Goal: Navigation & Orientation: Understand site structure

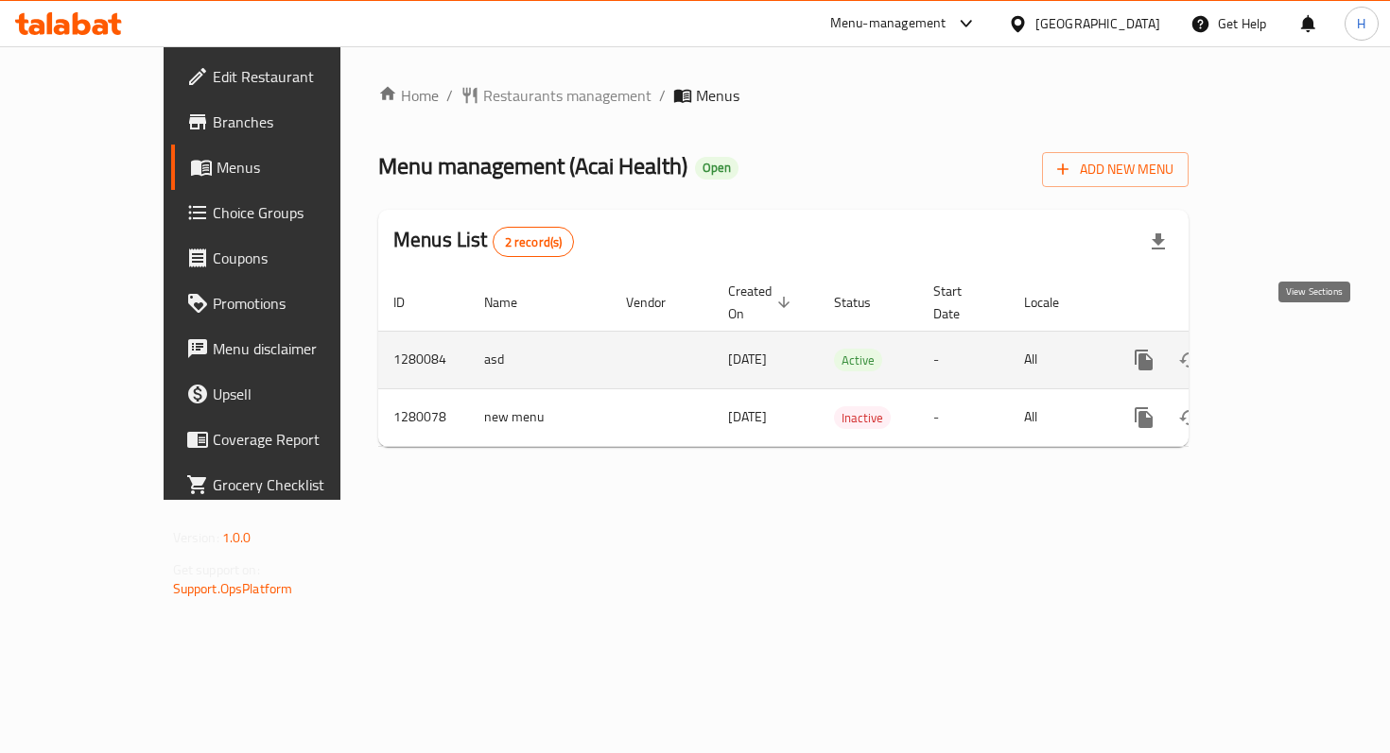
click at [1291, 350] on icon "enhanced table" at bounding box center [1280, 360] width 23 height 23
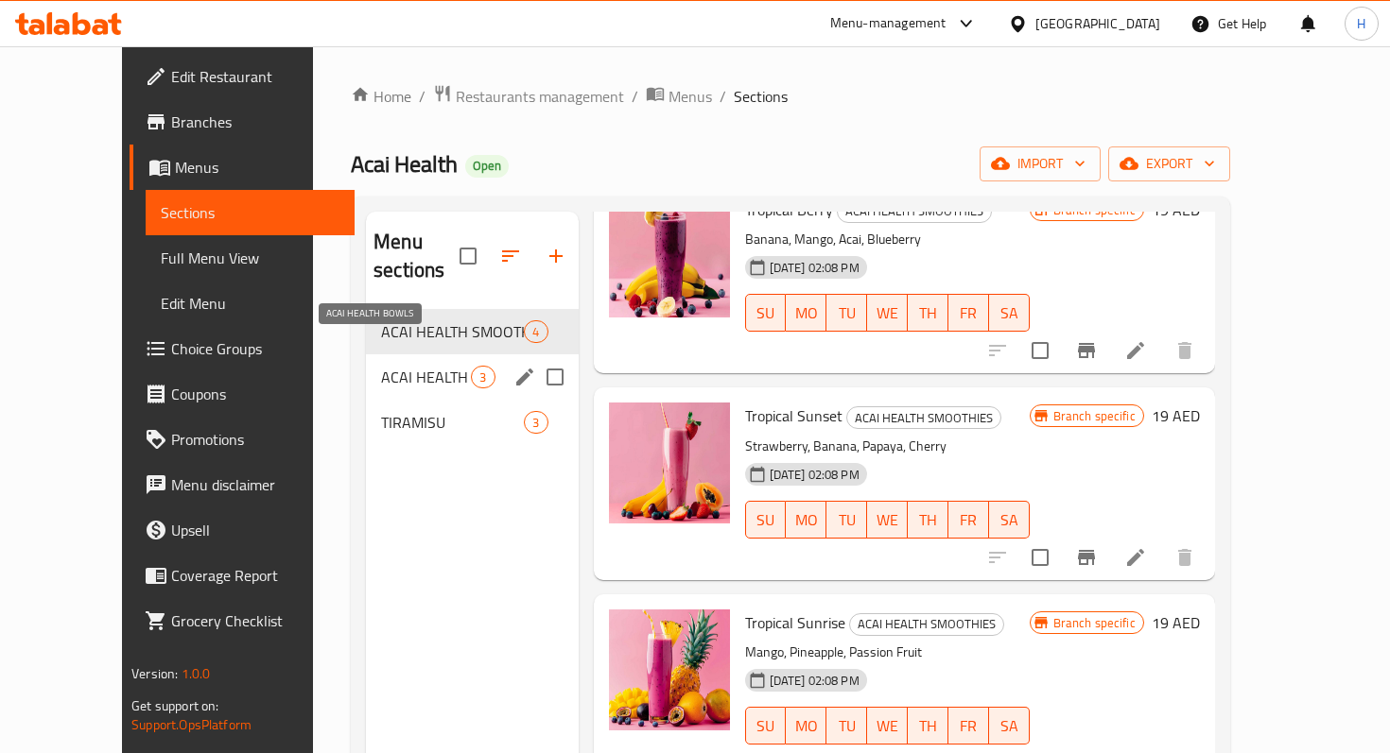
click at [381, 366] on span "ACAI HEALTH BOWLS" at bounding box center [426, 377] width 90 height 23
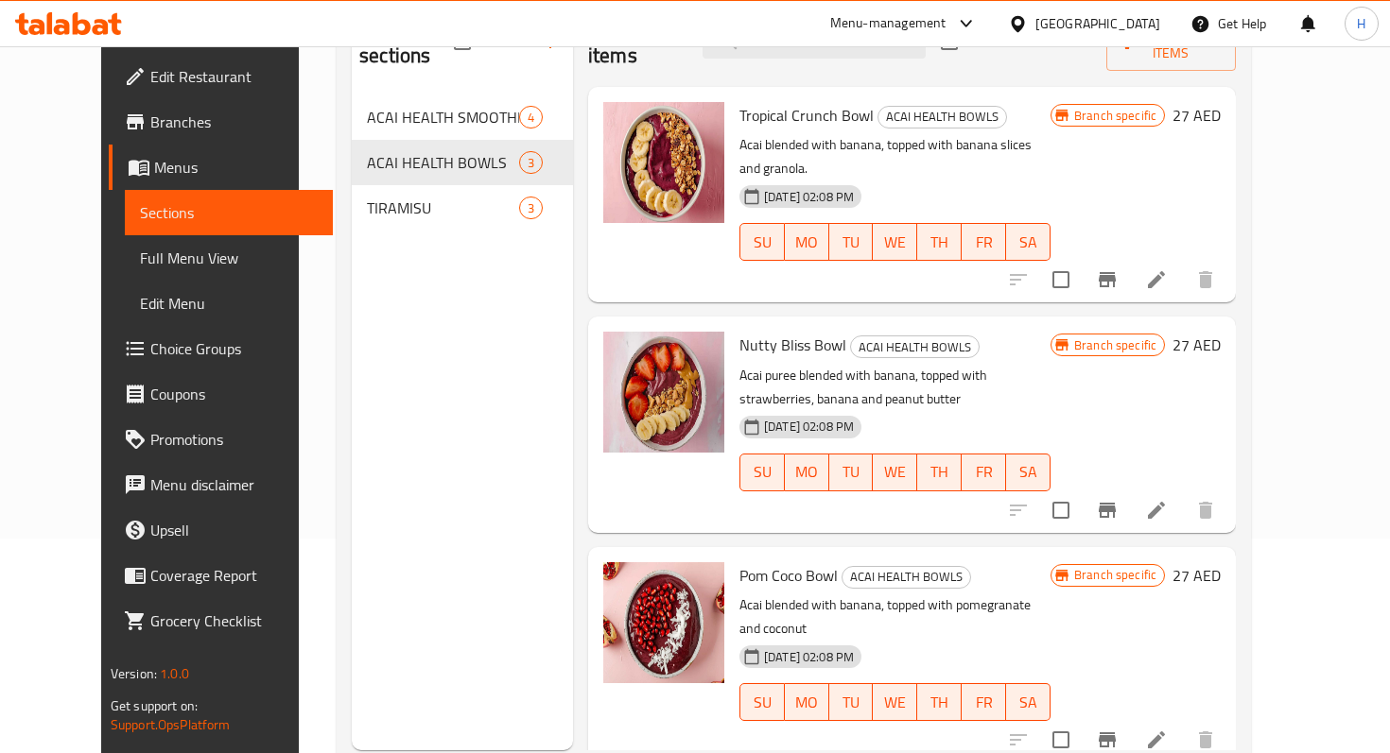
scroll to position [180, 0]
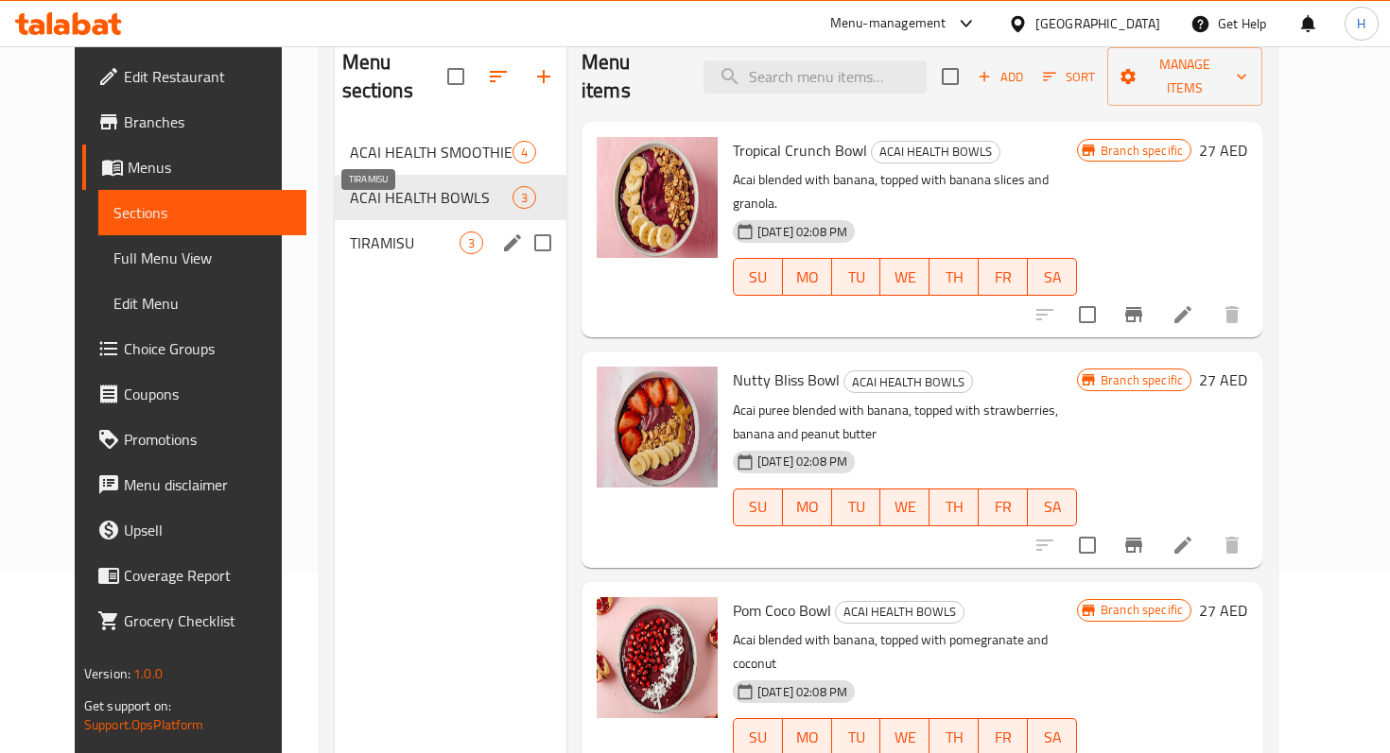
click at [377, 226] on div "TIRAMISU 3" at bounding box center [451, 242] width 232 height 45
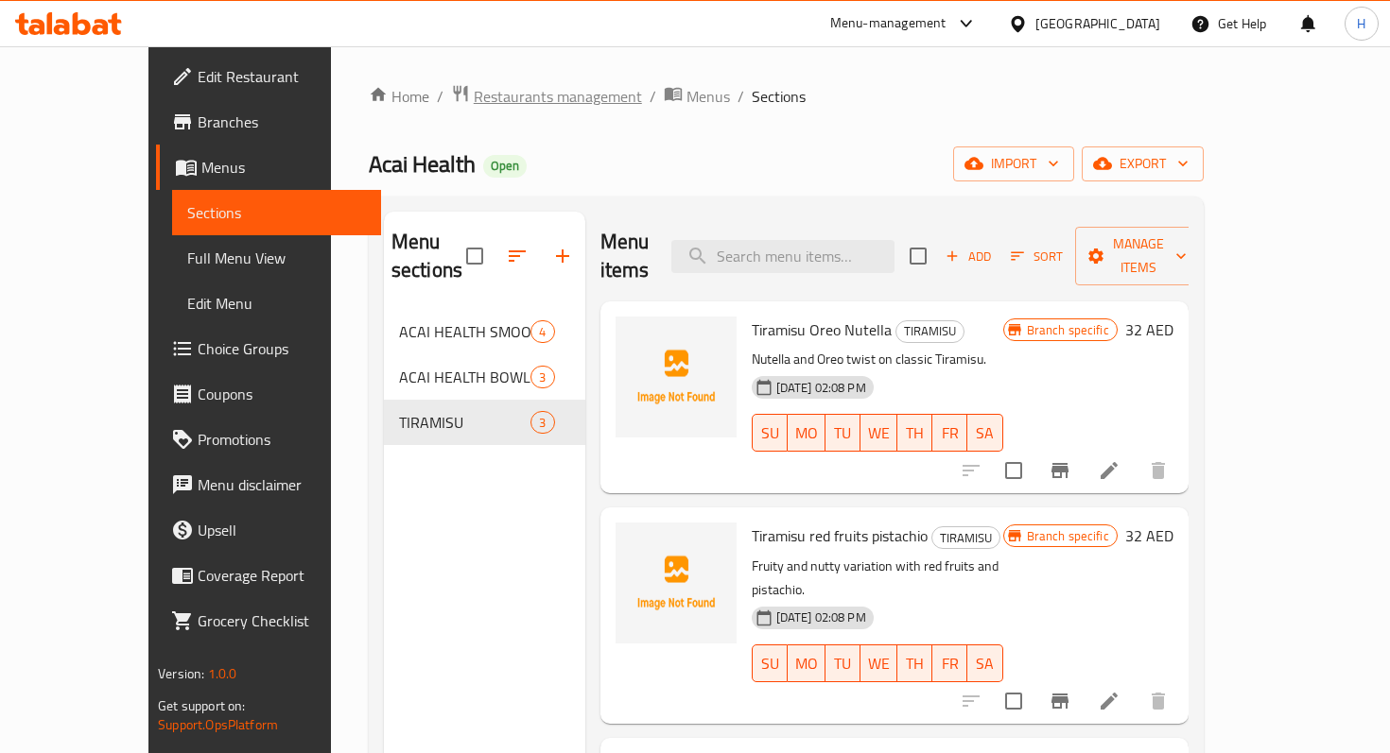
click at [474, 100] on span "Restaurants management" at bounding box center [558, 96] width 168 height 23
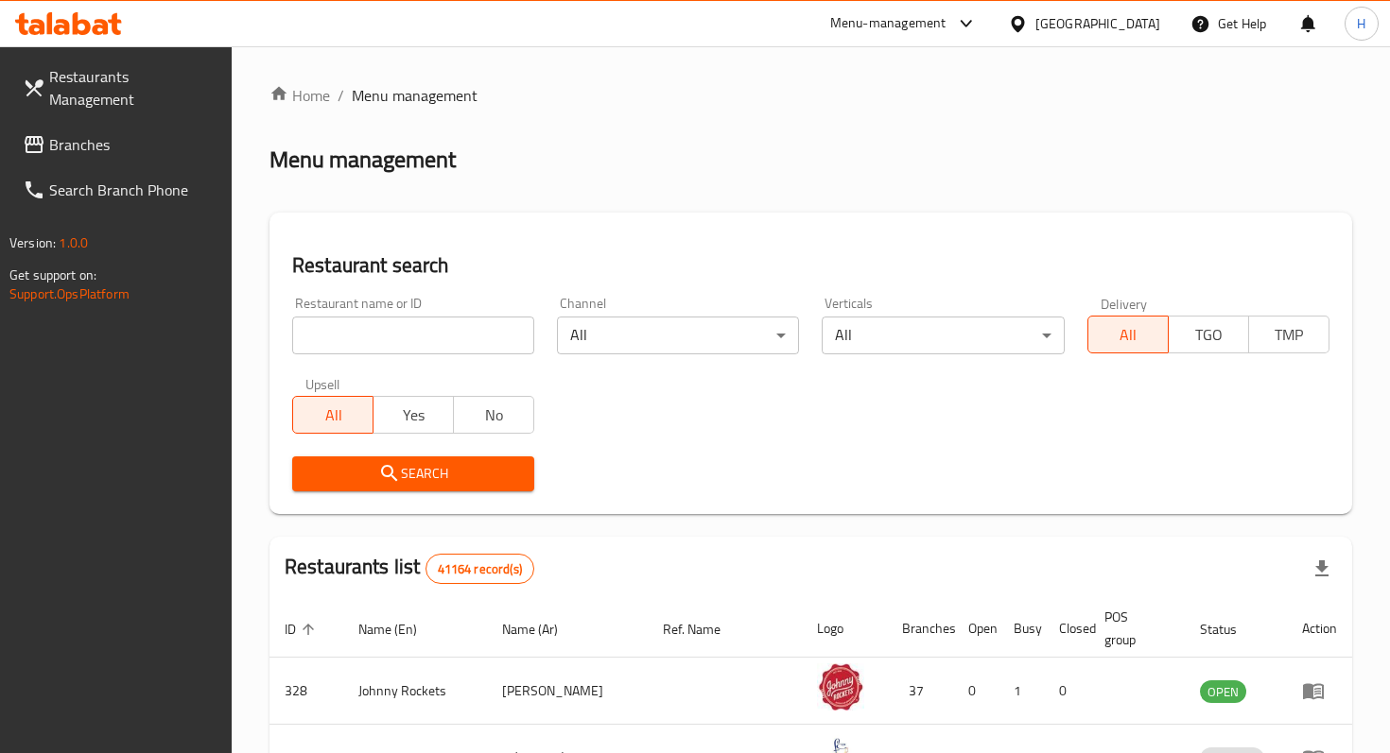
click at [145, 129] on div "Restaurants Management Branches Search Branch Phone Version: 1.0.0 Get support …" at bounding box center [695, 666] width 1390 height 1240
click at [80, 133] on span "Branches" at bounding box center [132, 144] width 167 height 23
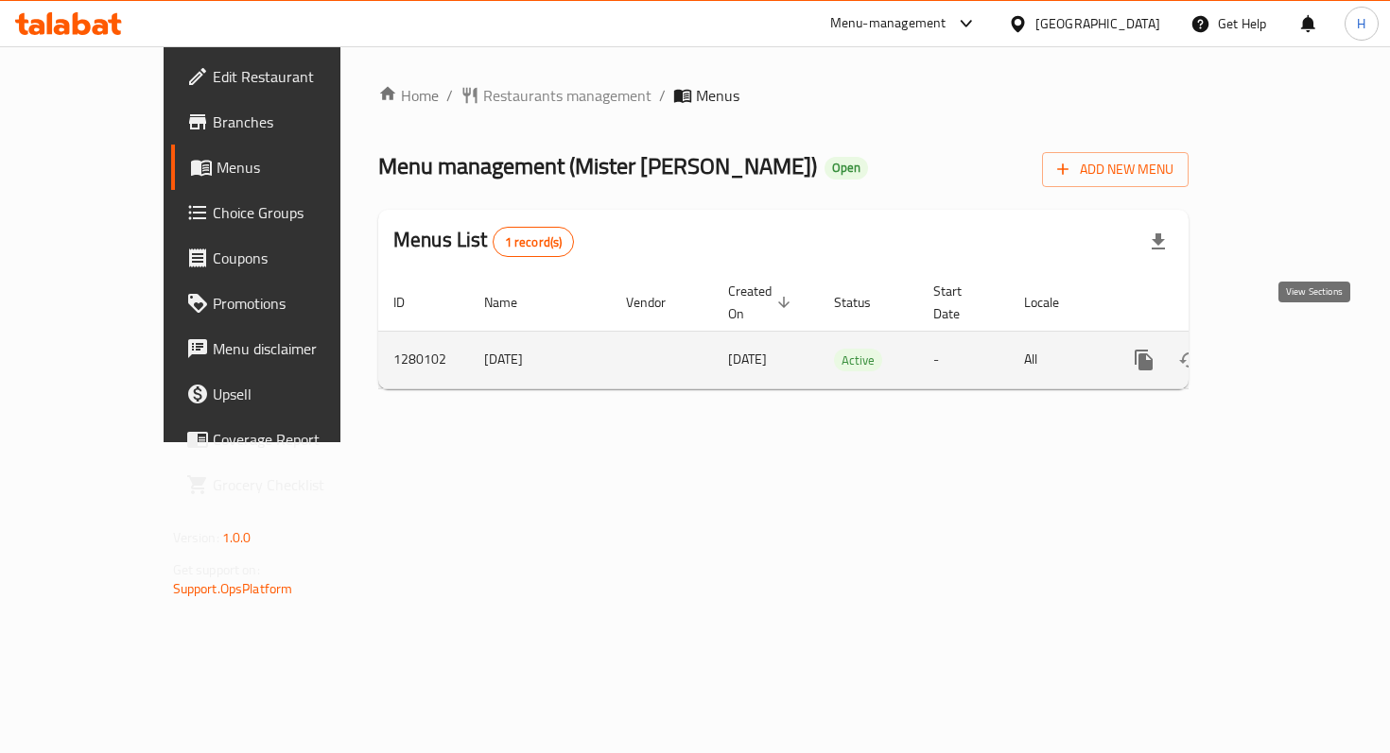
click at [1291, 349] on icon "enhanced table" at bounding box center [1280, 360] width 23 height 23
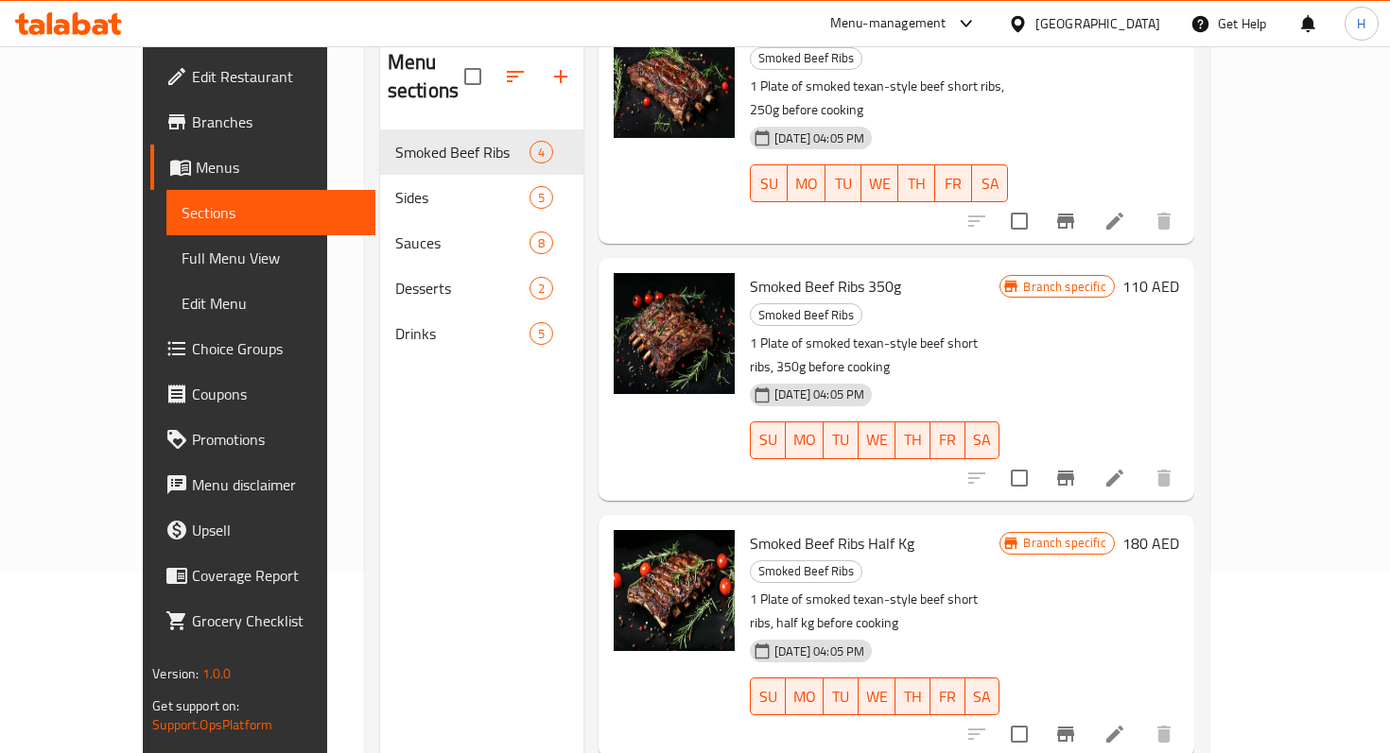
scroll to position [164, 0]
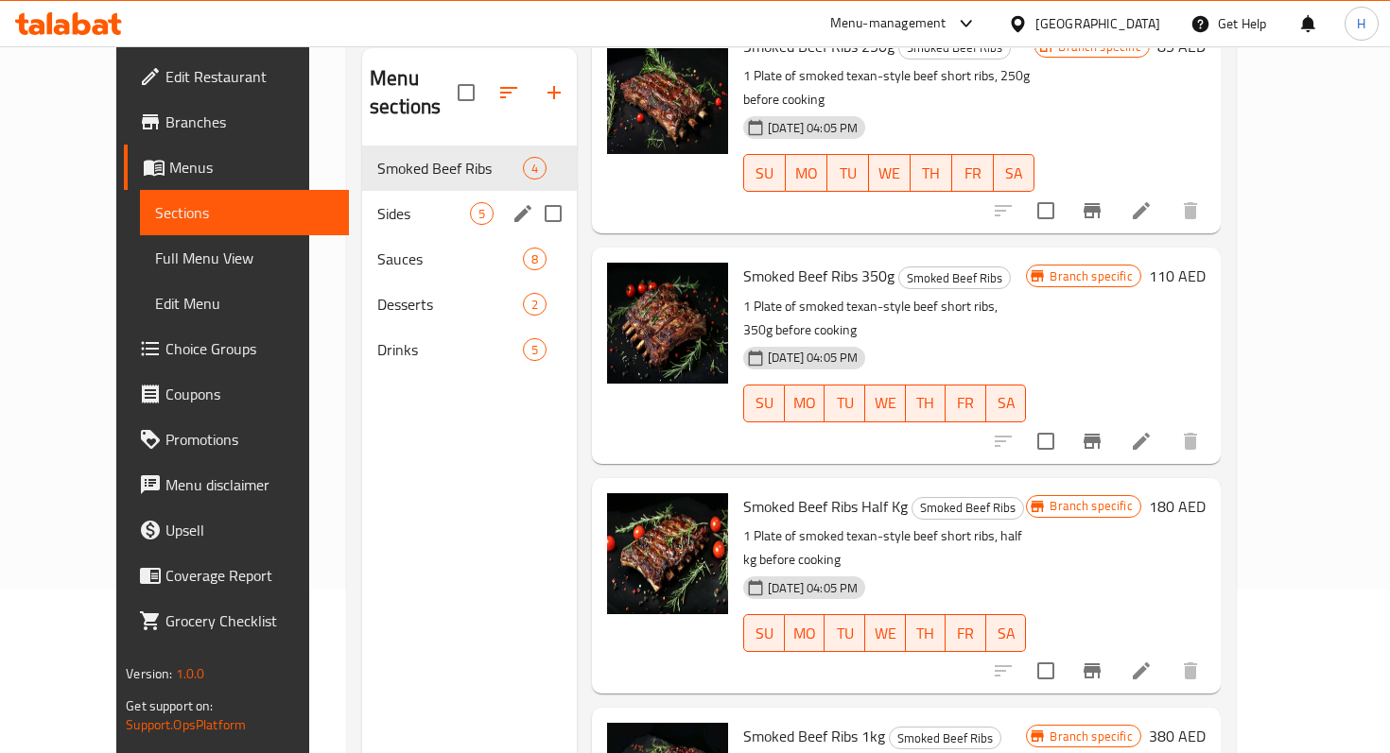
click at [362, 199] on div "Sides 5" at bounding box center [469, 213] width 215 height 45
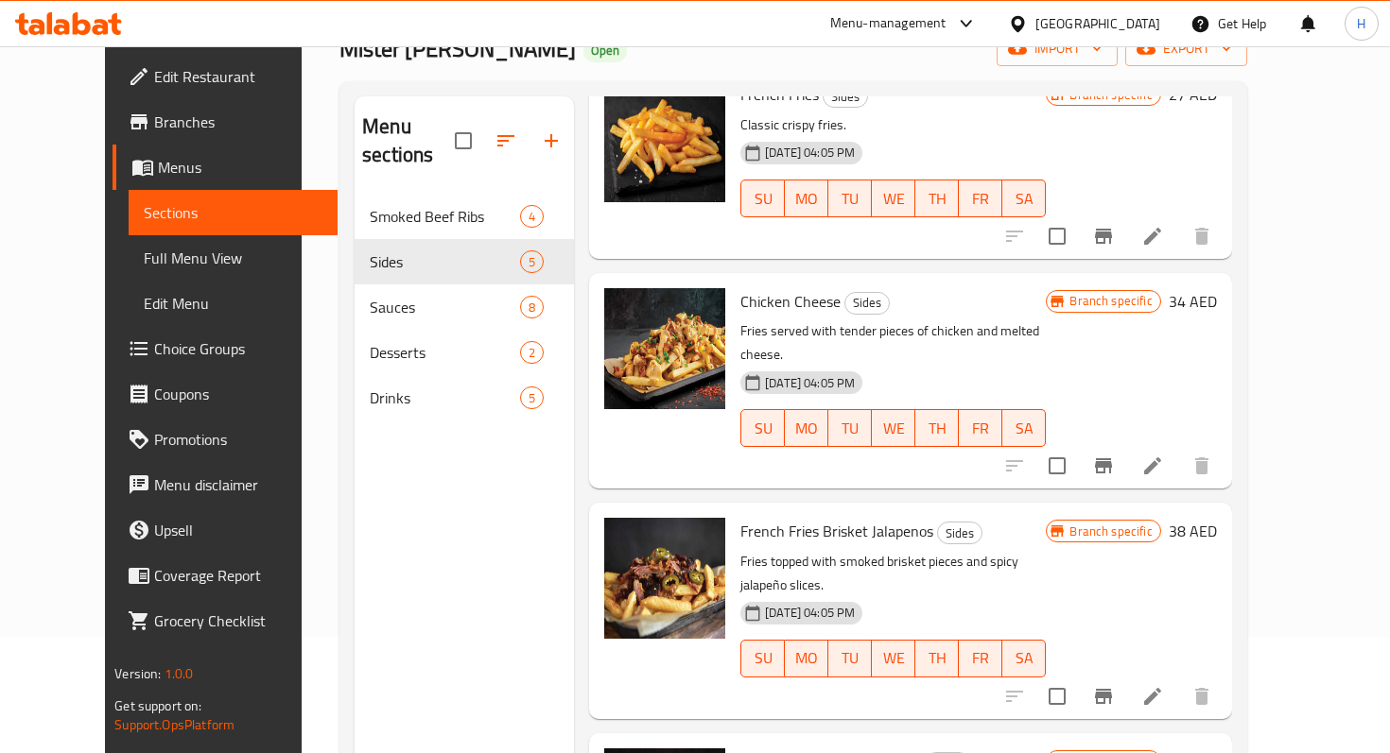
scroll to position [109, 0]
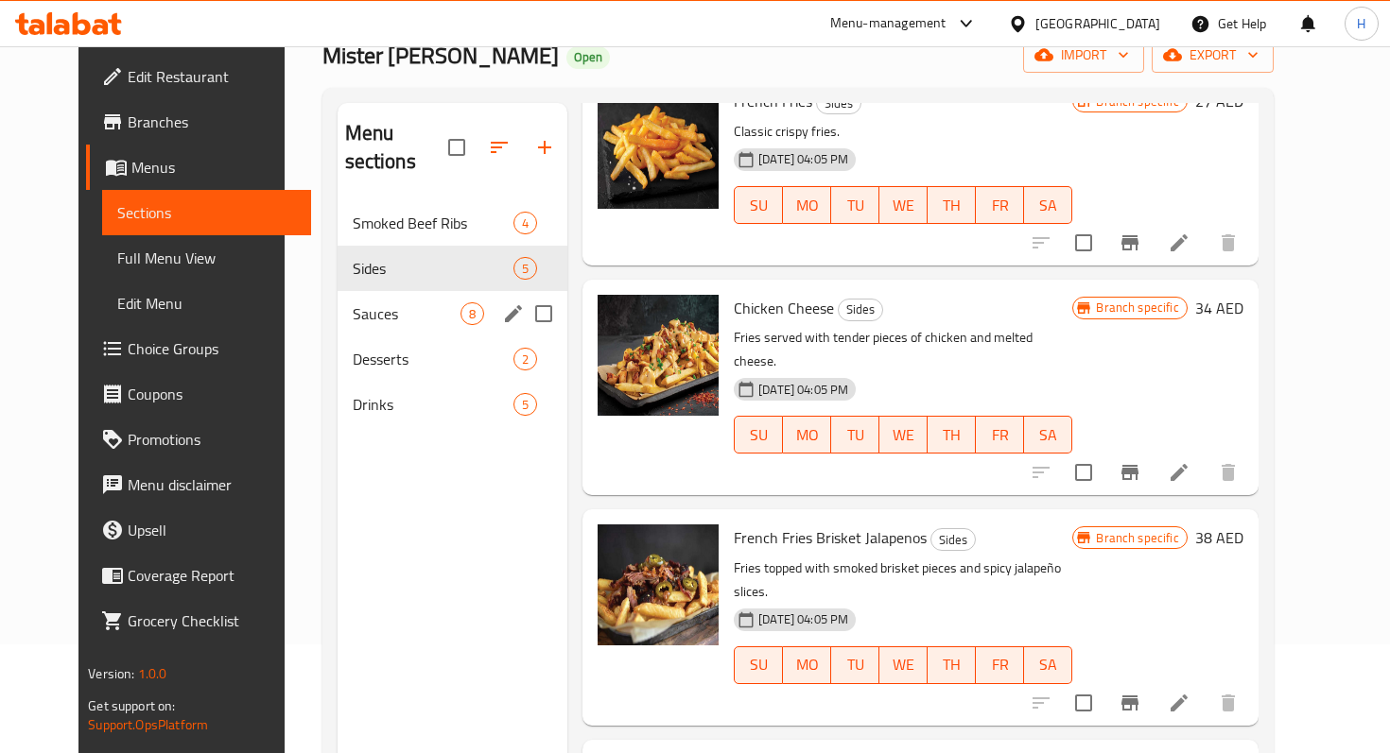
click at [381, 302] on span "Sauces" at bounding box center [407, 313] width 108 height 23
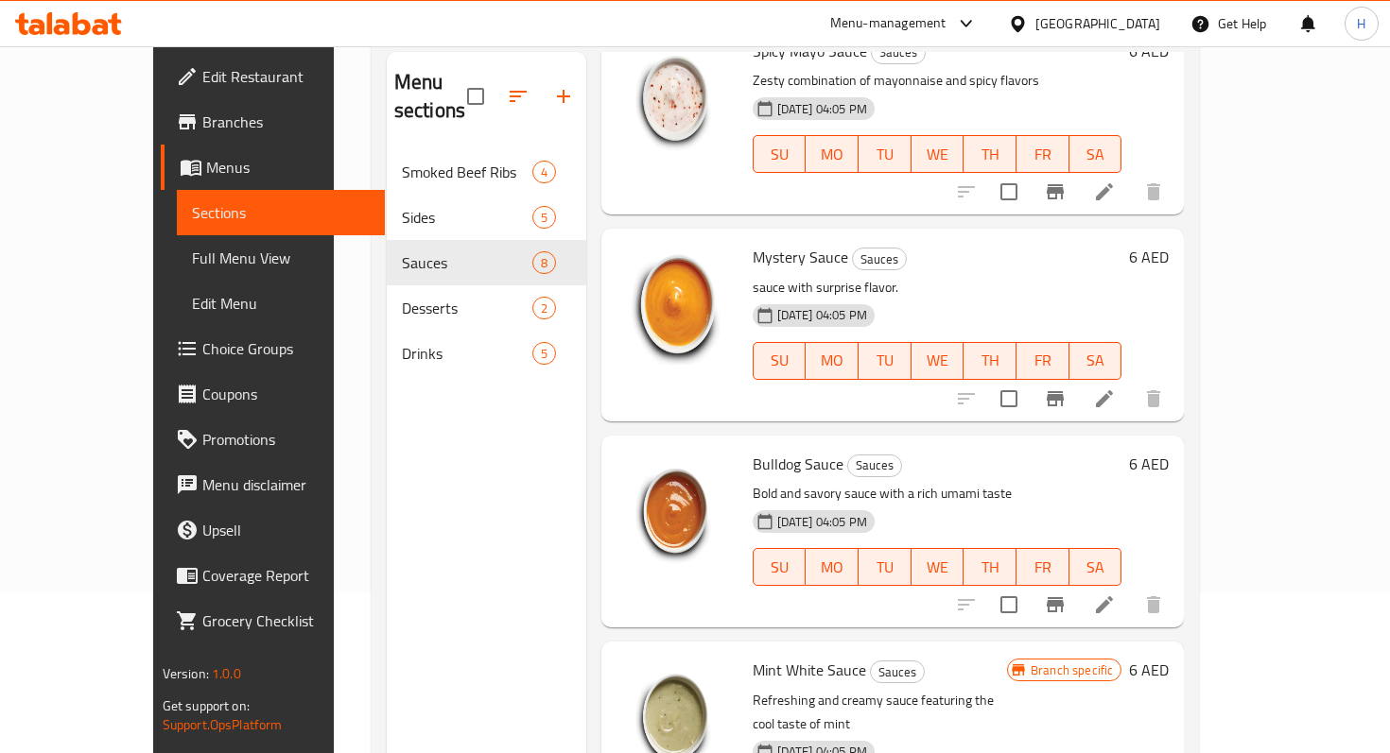
scroll to position [265, 0]
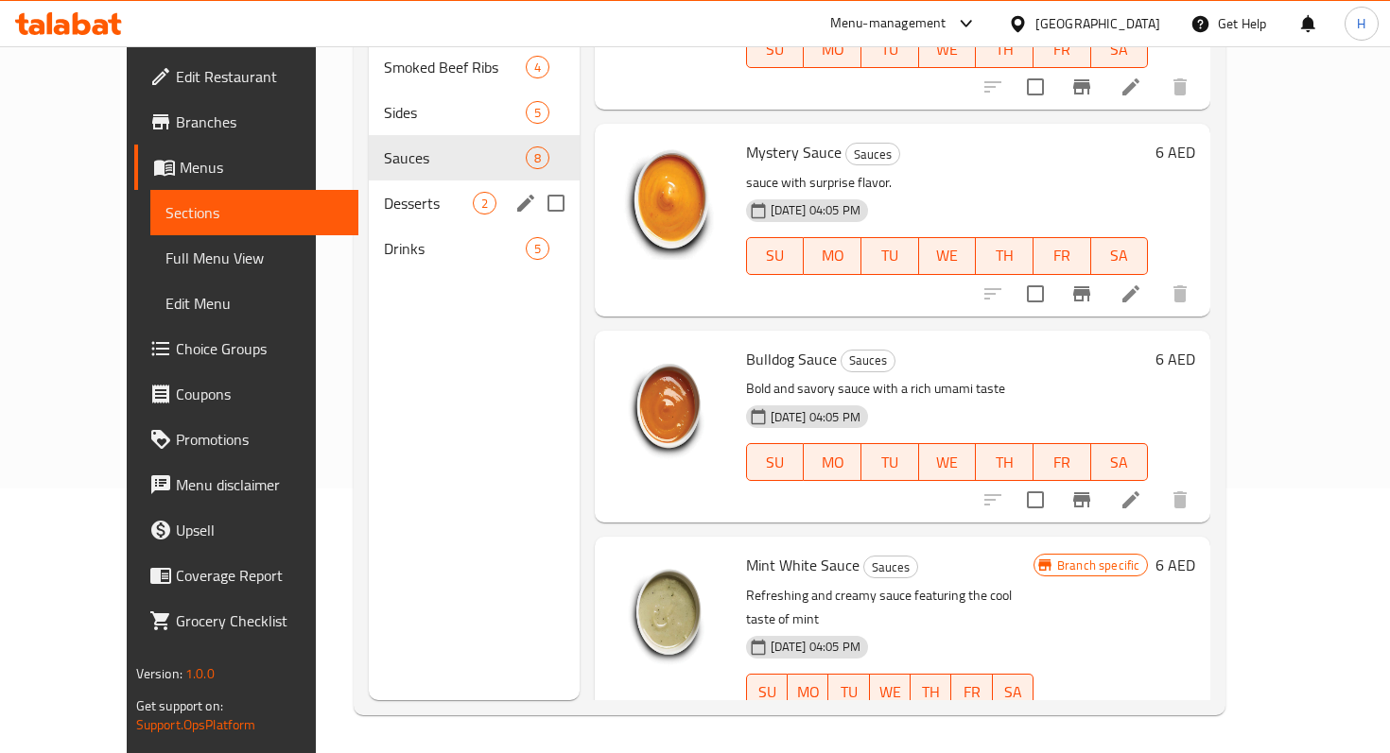
click at [369, 181] on div "Desserts 2" at bounding box center [474, 203] width 211 height 45
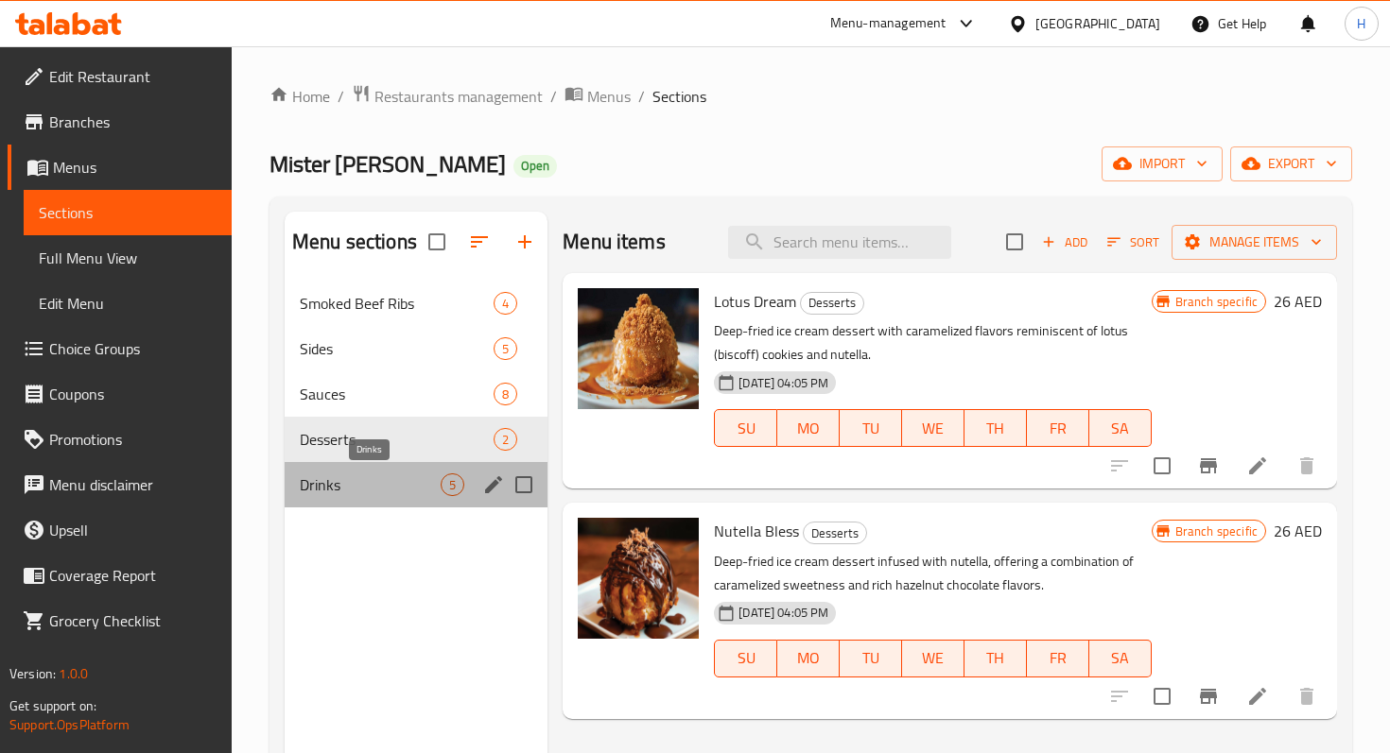
click at [381, 474] on span "Drinks" at bounding box center [370, 485] width 141 height 23
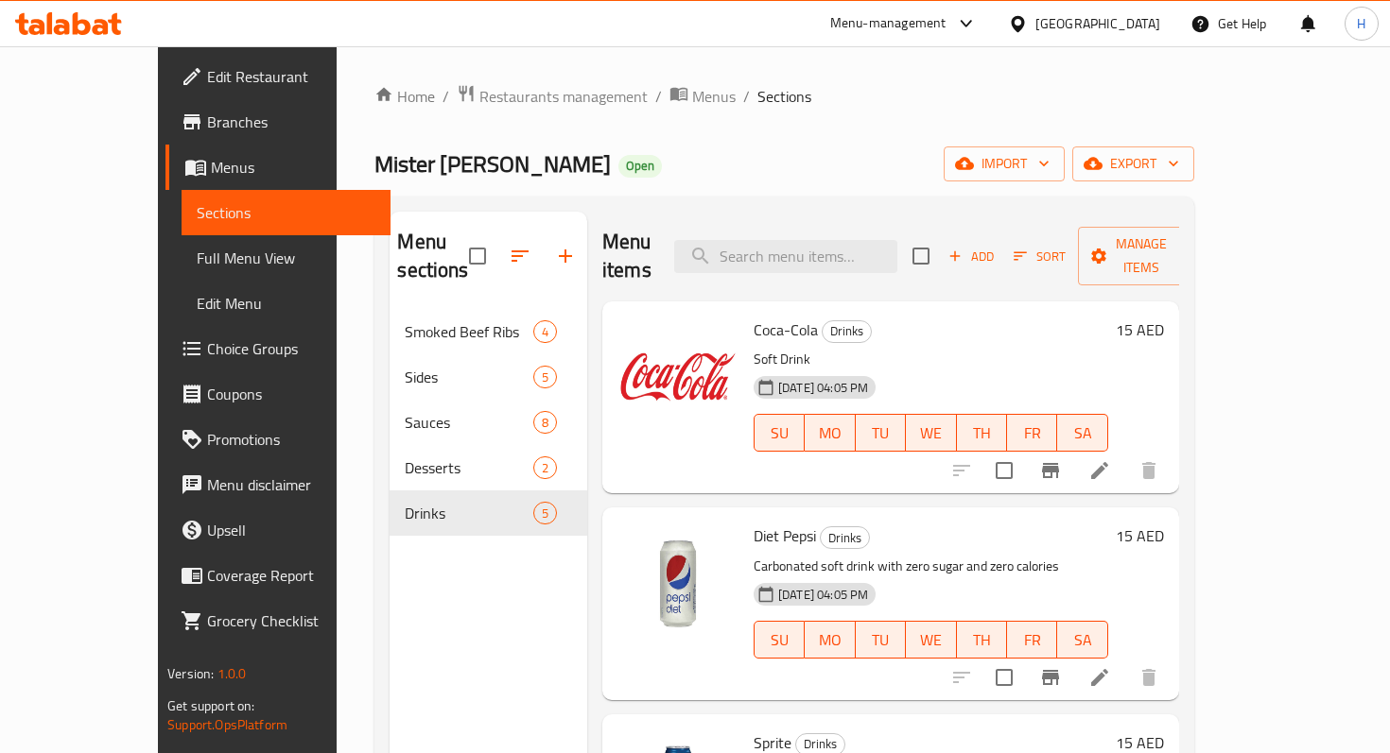
click at [389, 553] on div "Menu sections Smoked Beef Ribs 4 Sides 5 Sauces 8 Desserts 2 Drinks 5" at bounding box center [488, 588] width 198 height 753
click at [692, 106] on span "Menus" at bounding box center [713, 96] width 43 height 23
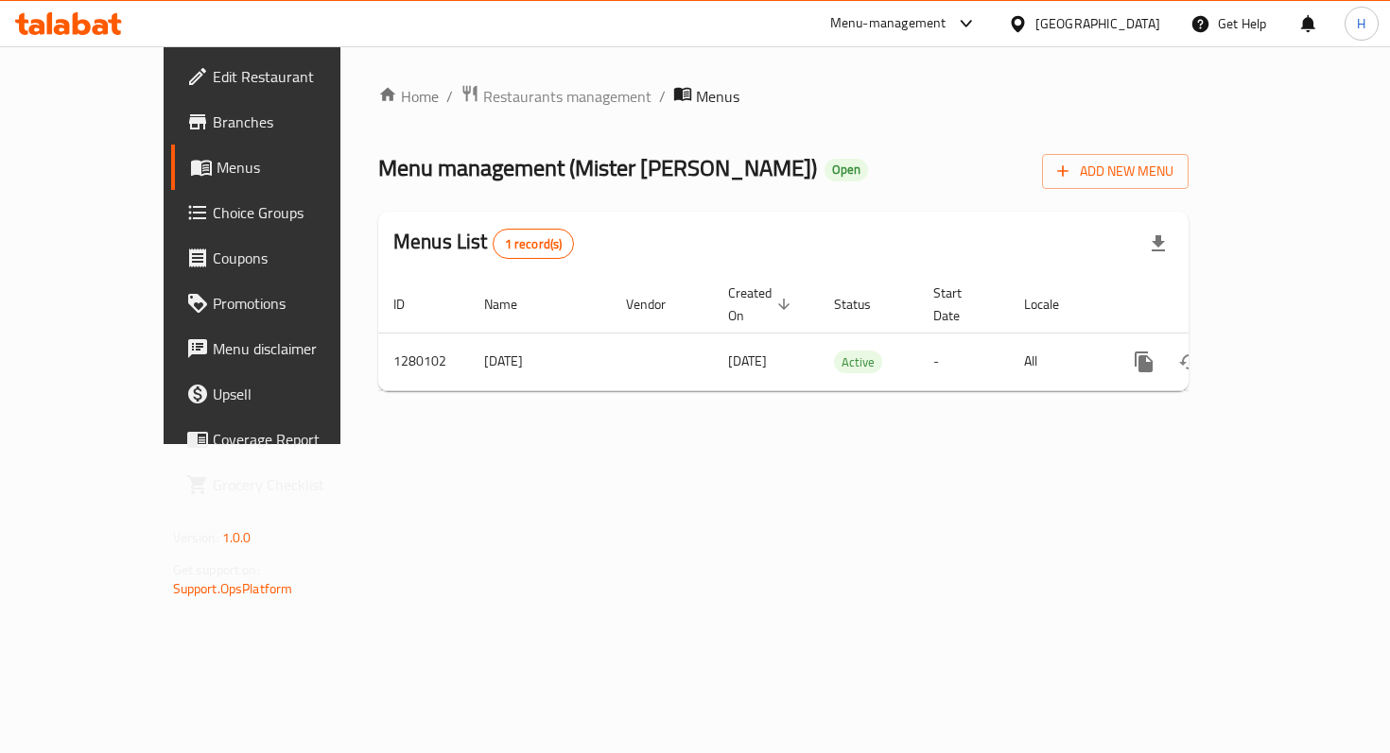
click at [213, 80] on span "Edit Restaurant" at bounding box center [296, 76] width 167 height 23
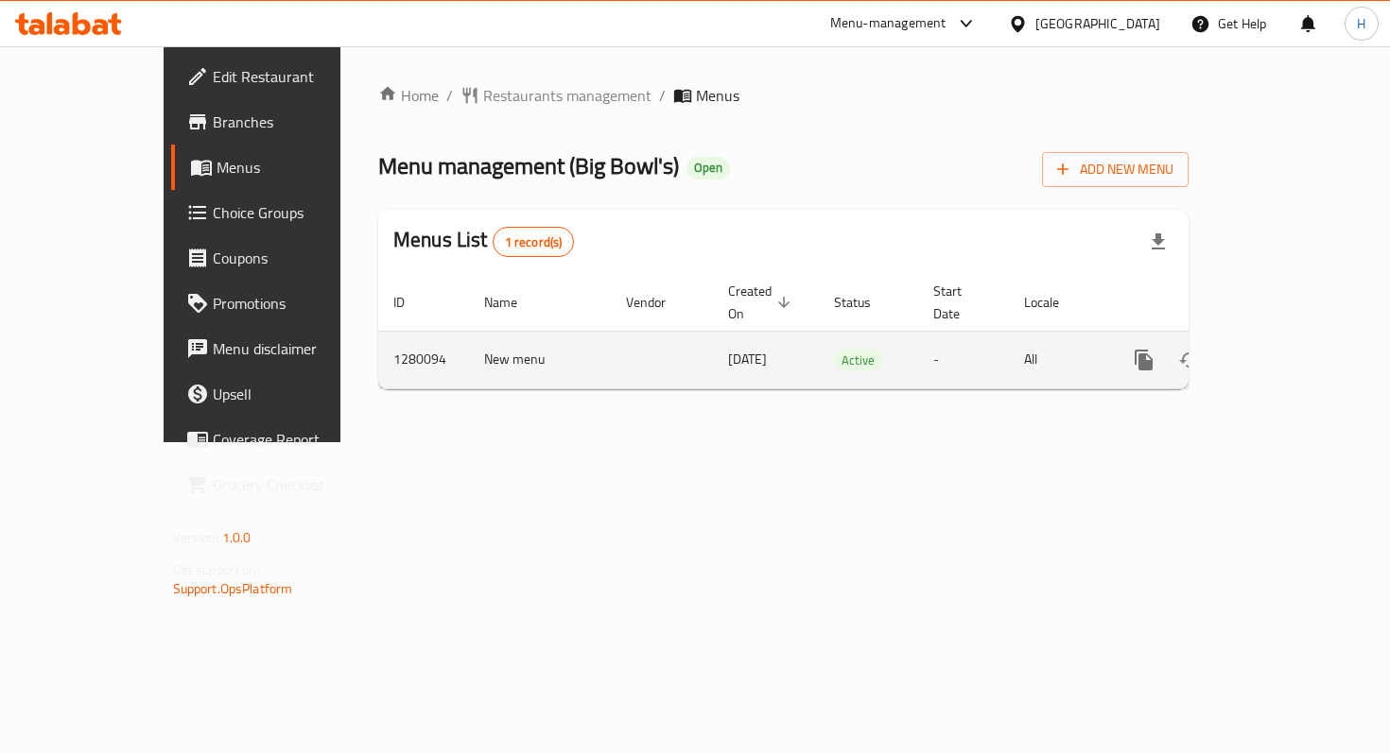
click at [1288, 352] on icon "enhanced table" at bounding box center [1279, 360] width 17 height 17
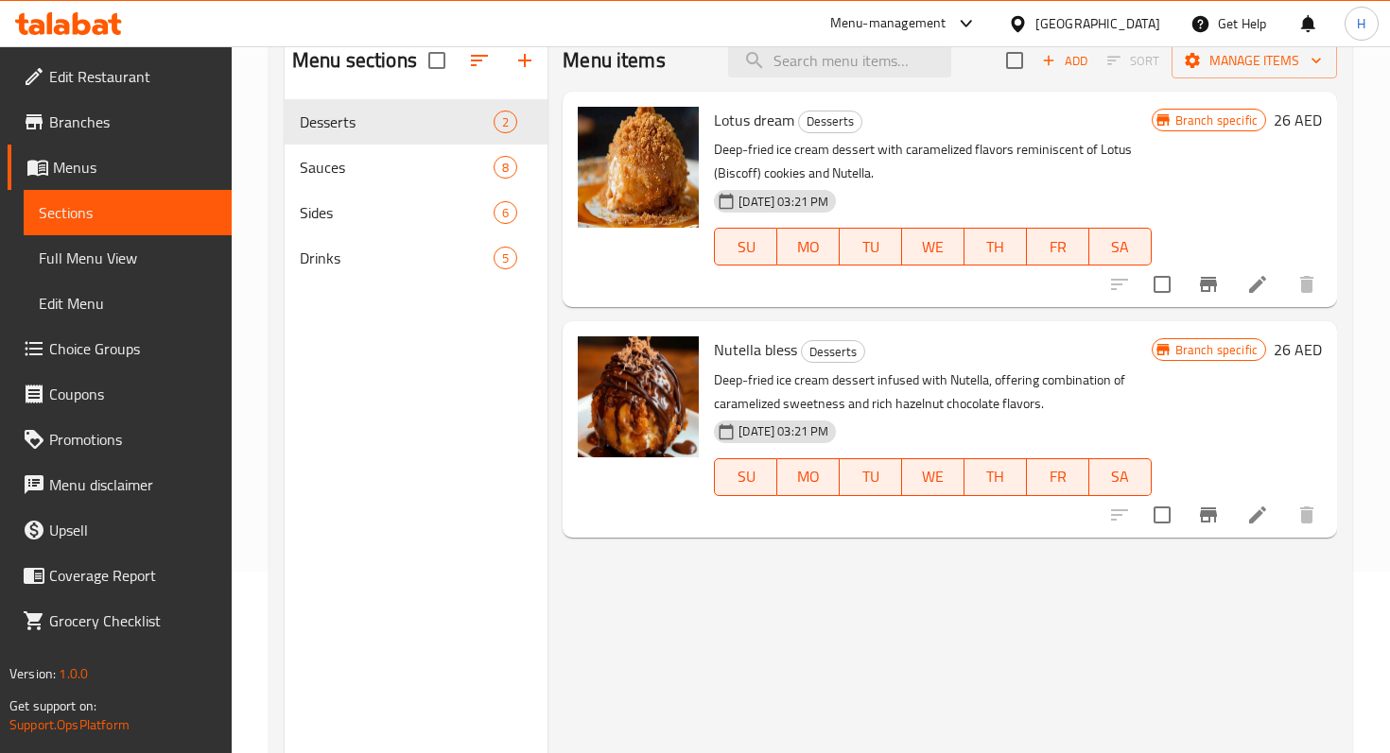
scroll to position [180, 0]
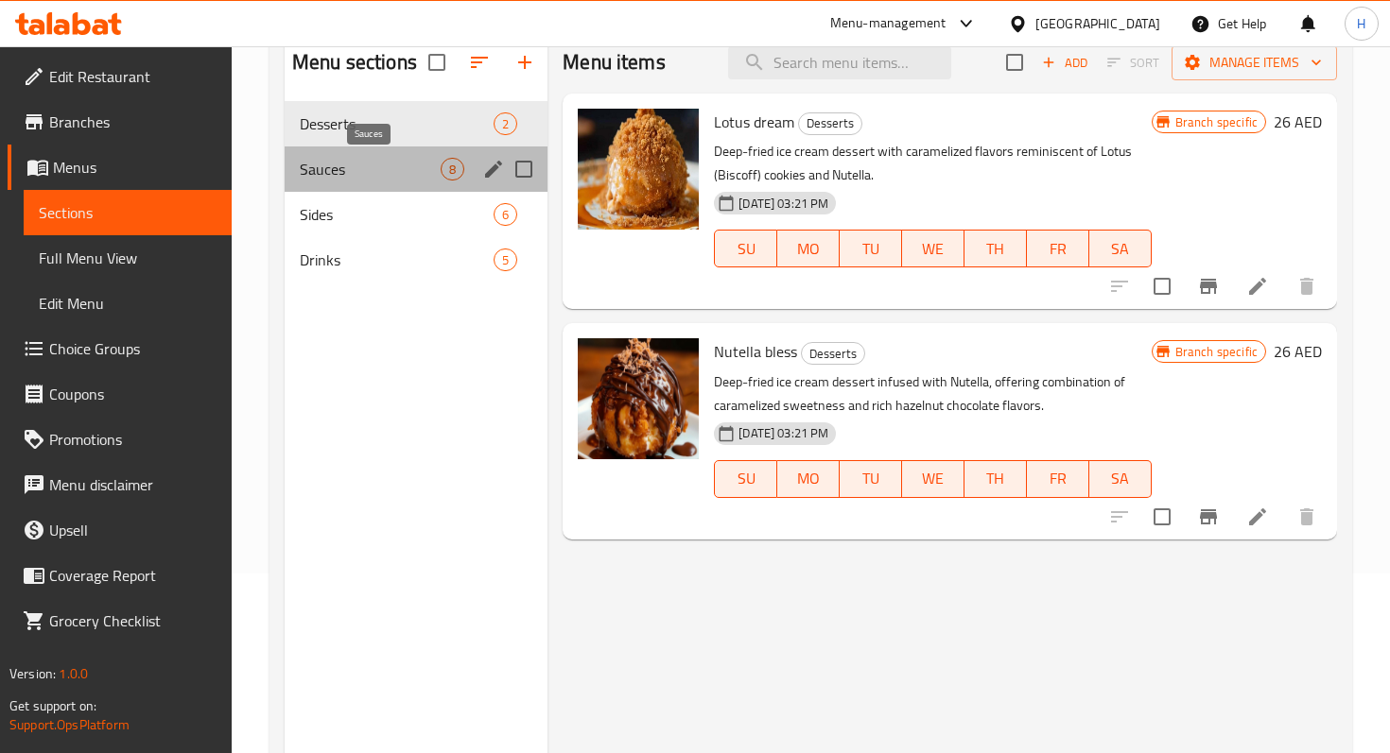
click at [345, 158] on span "Sauces" at bounding box center [370, 169] width 141 height 23
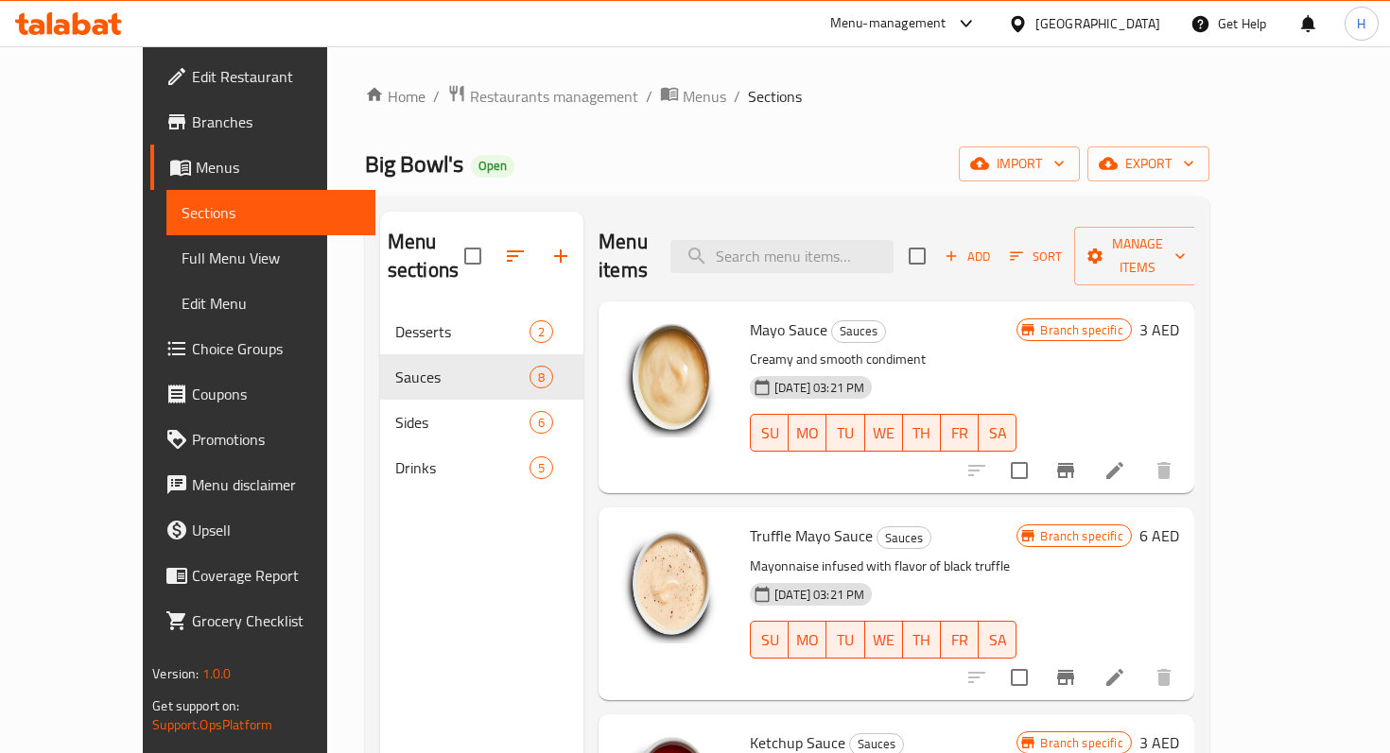
scroll to position [3, 0]
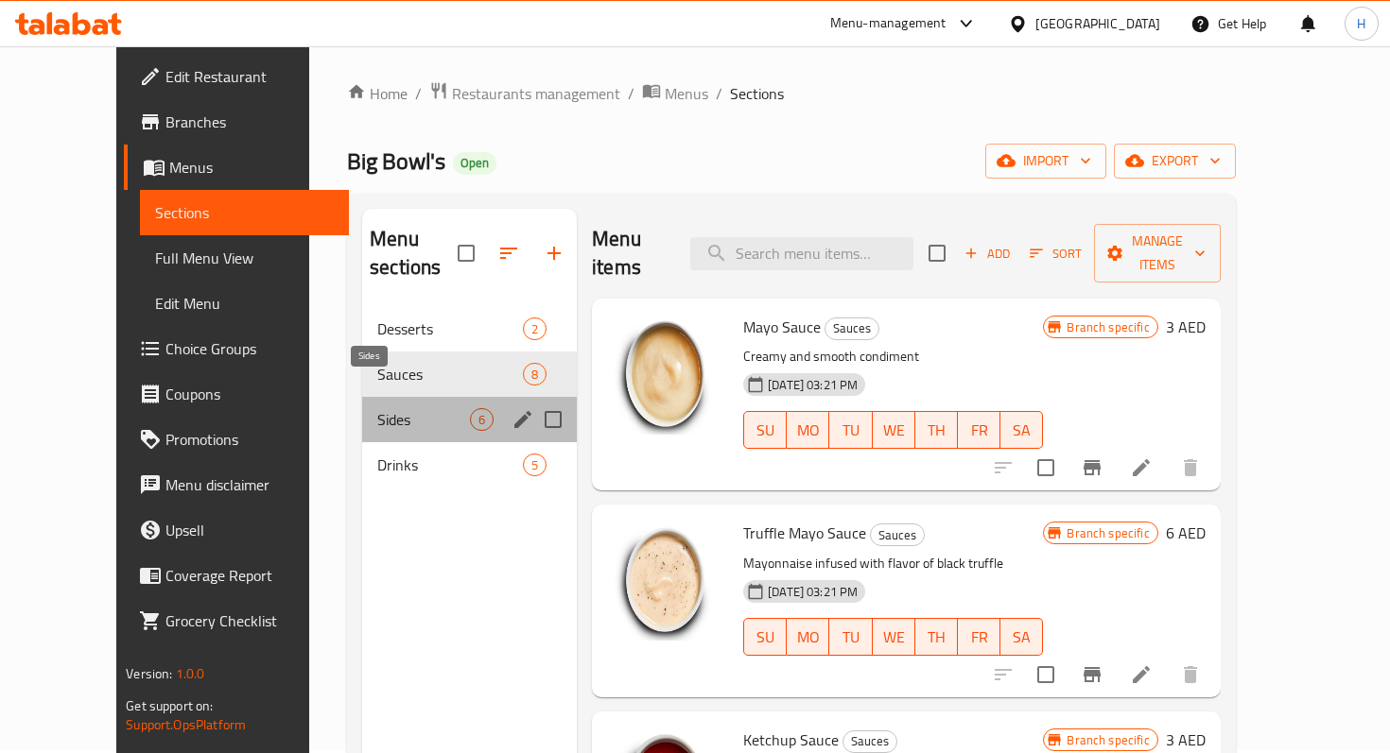
click at [404, 408] on span "Sides" at bounding box center [423, 419] width 93 height 23
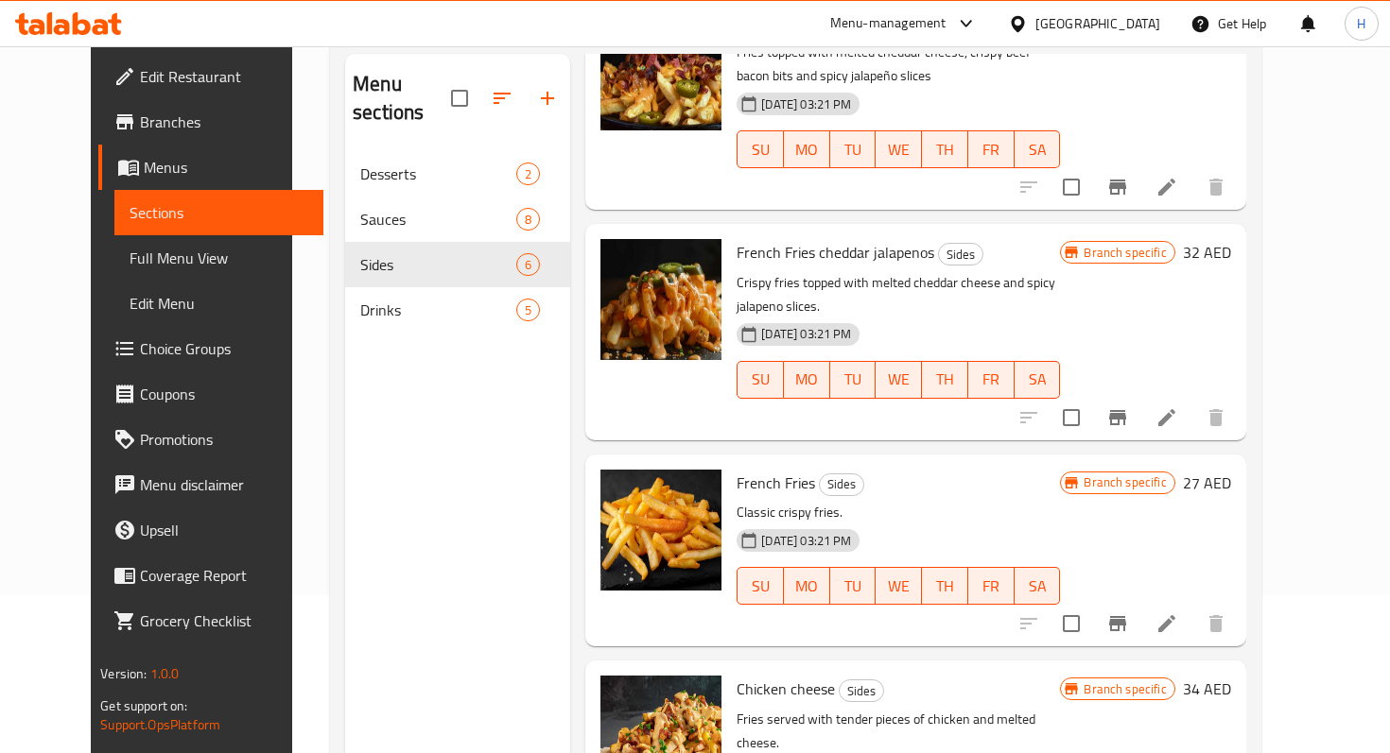
scroll to position [146, 0]
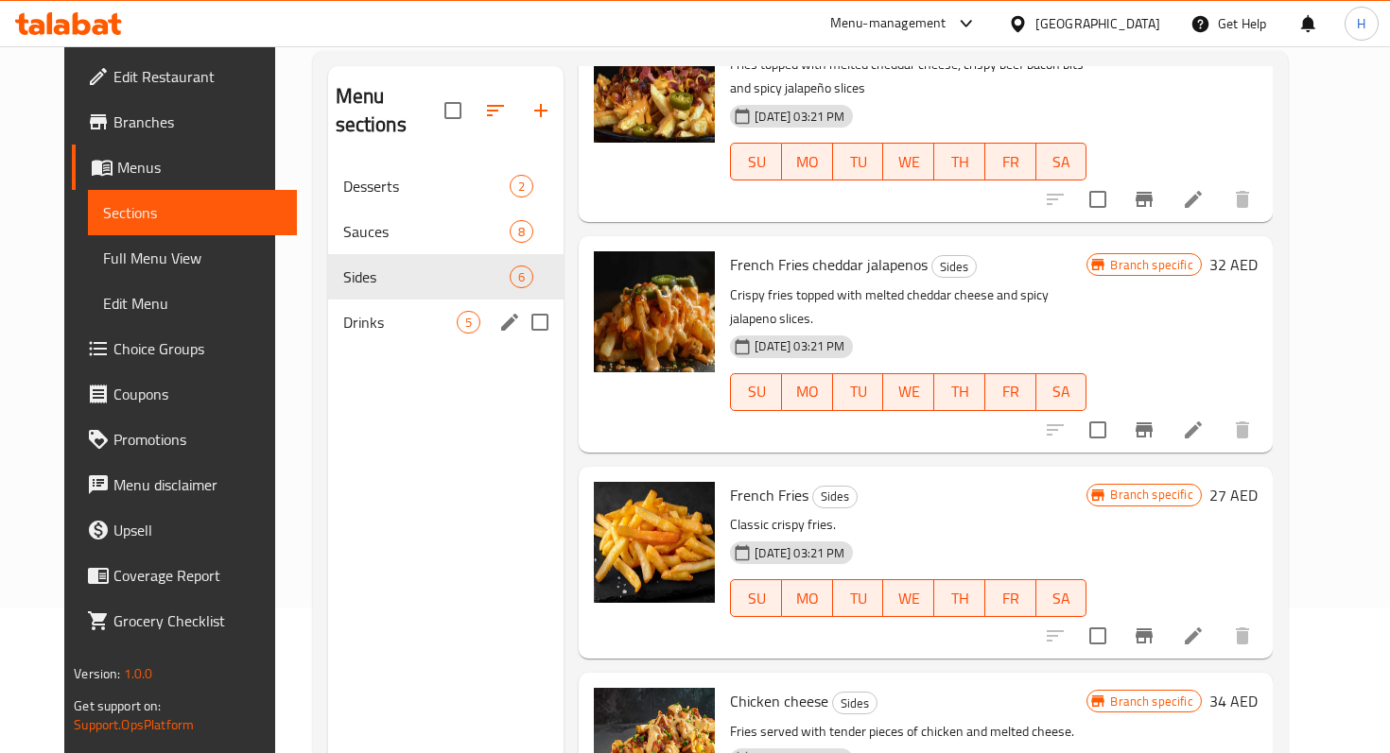
click at [364, 308] on div "Drinks 5" at bounding box center [446, 322] width 236 height 45
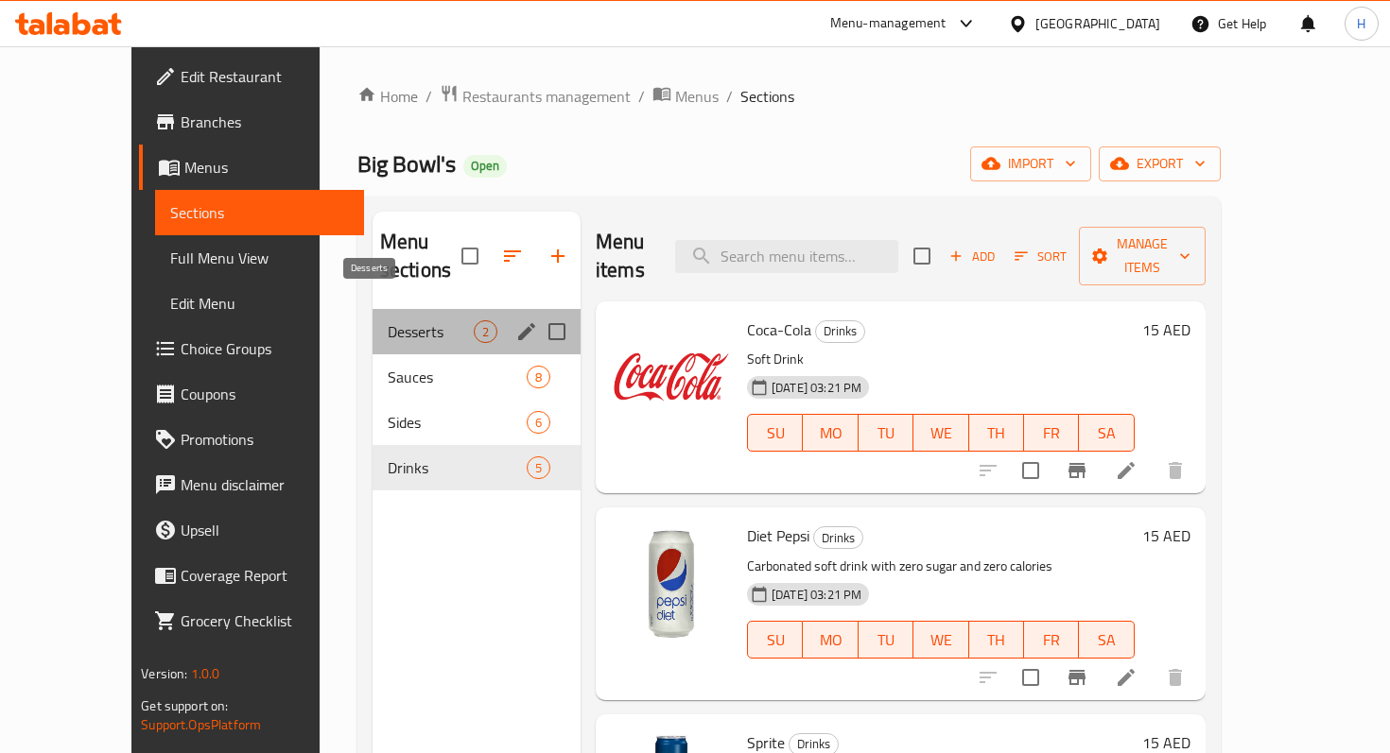
click at [391, 320] on span "Desserts" at bounding box center [431, 331] width 86 height 23
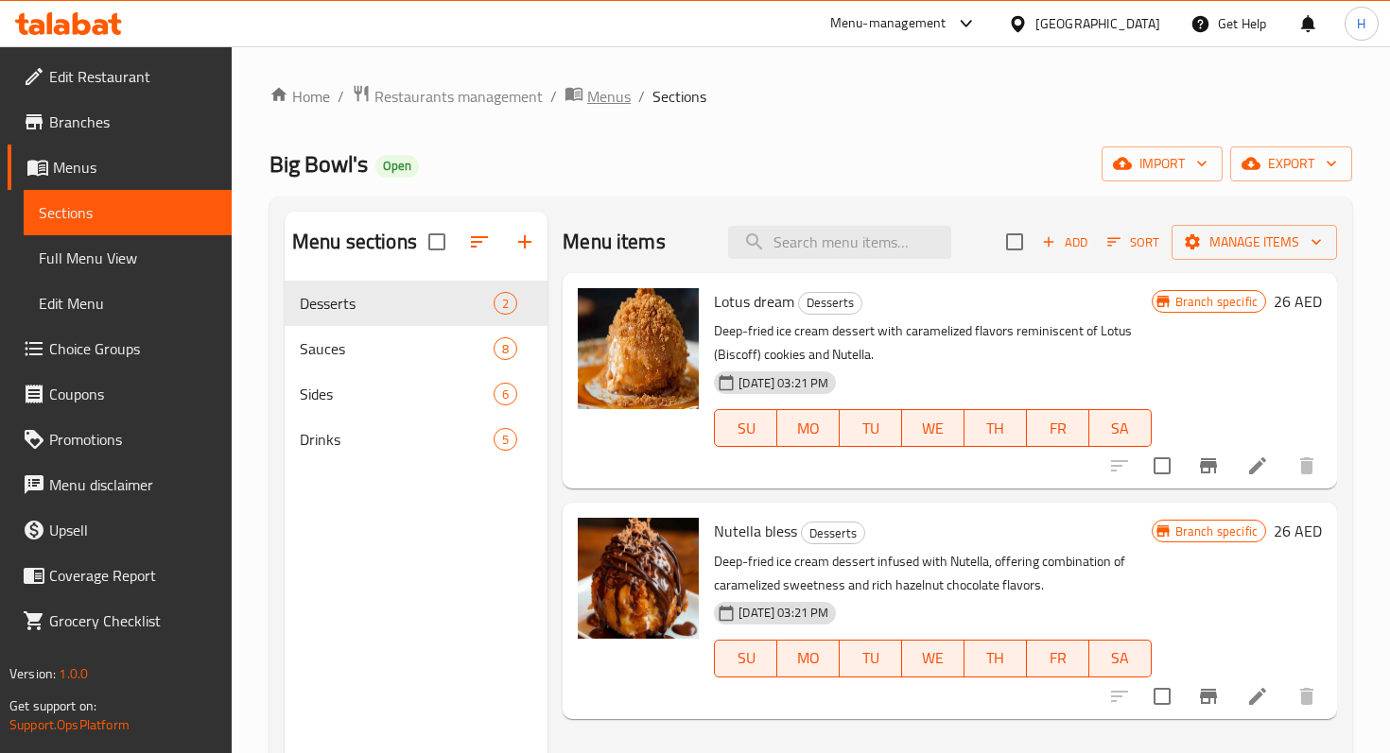
click at [594, 108] on span "Menus" at bounding box center [608, 96] width 43 height 23
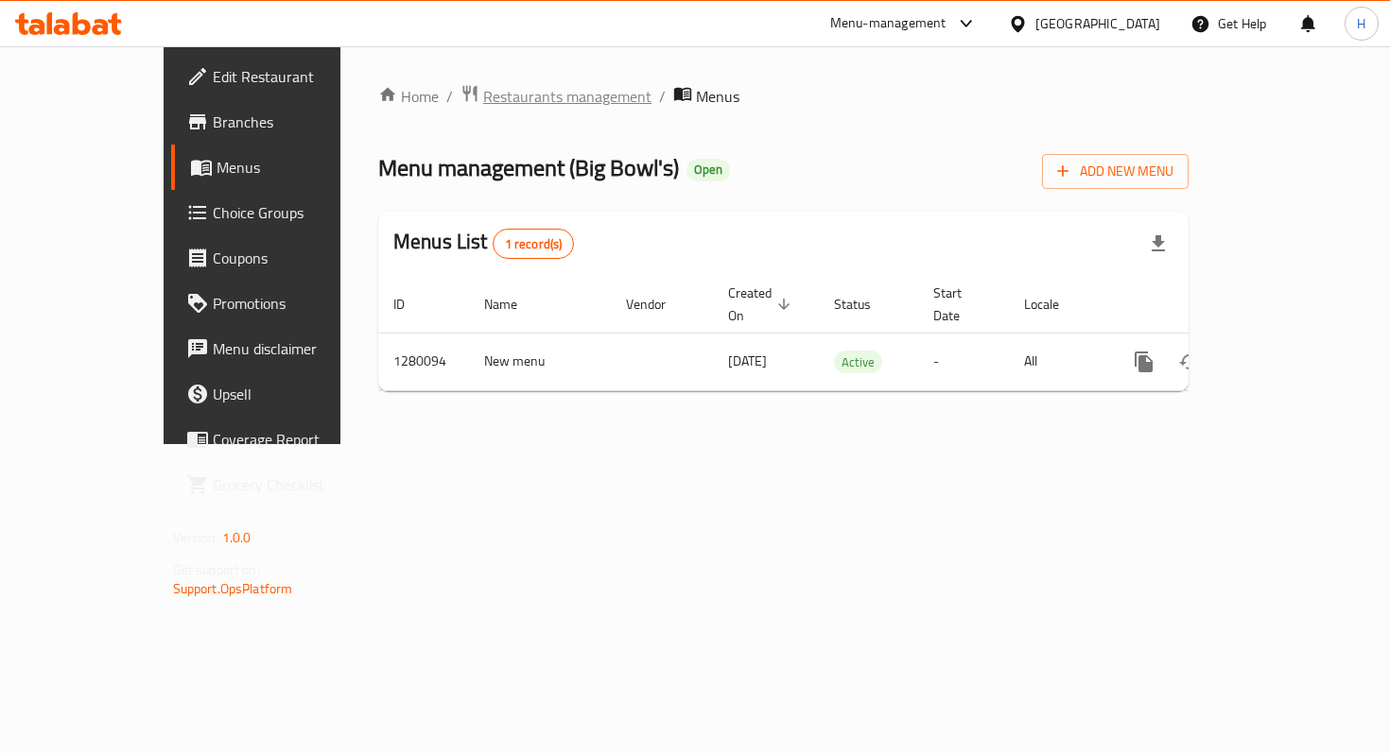
click at [483, 99] on span "Restaurants management" at bounding box center [567, 96] width 168 height 23
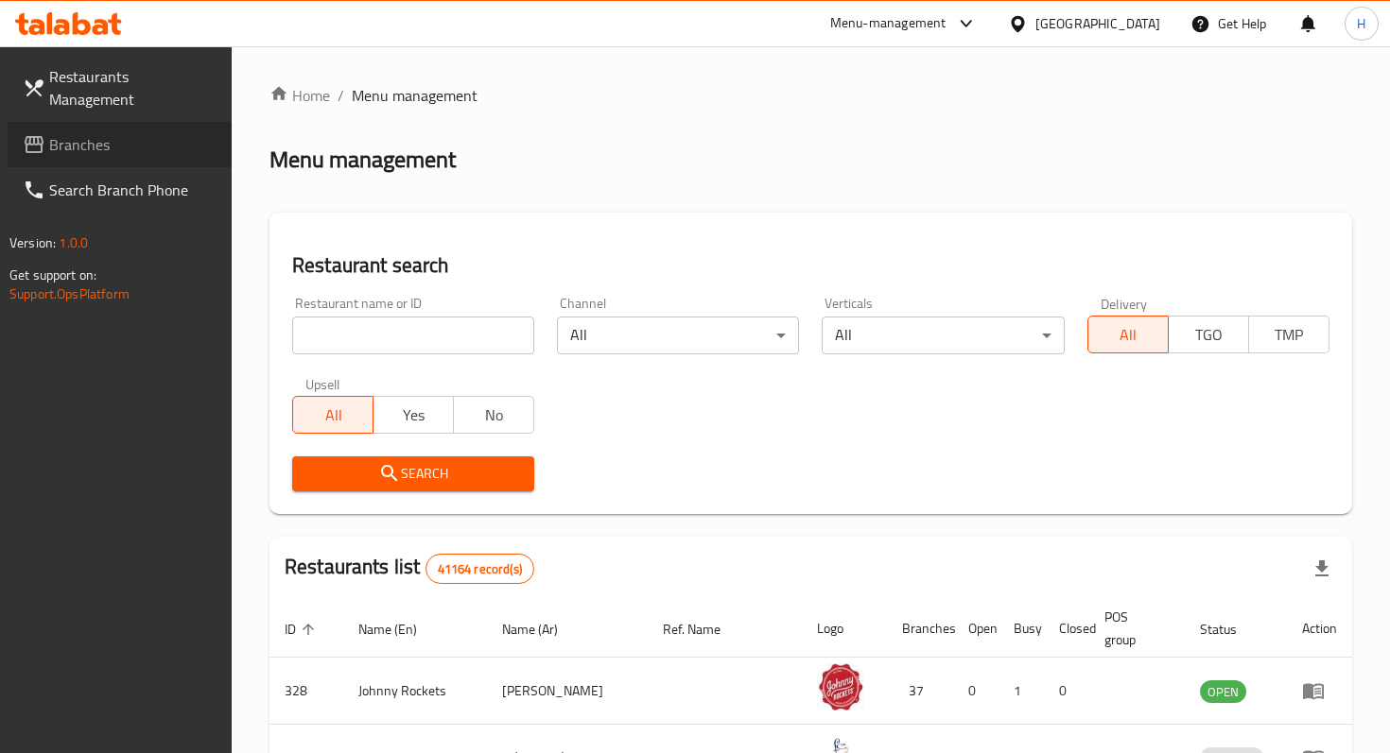
click at [93, 133] on span "Branches" at bounding box center [132, 144] width 167 height 23
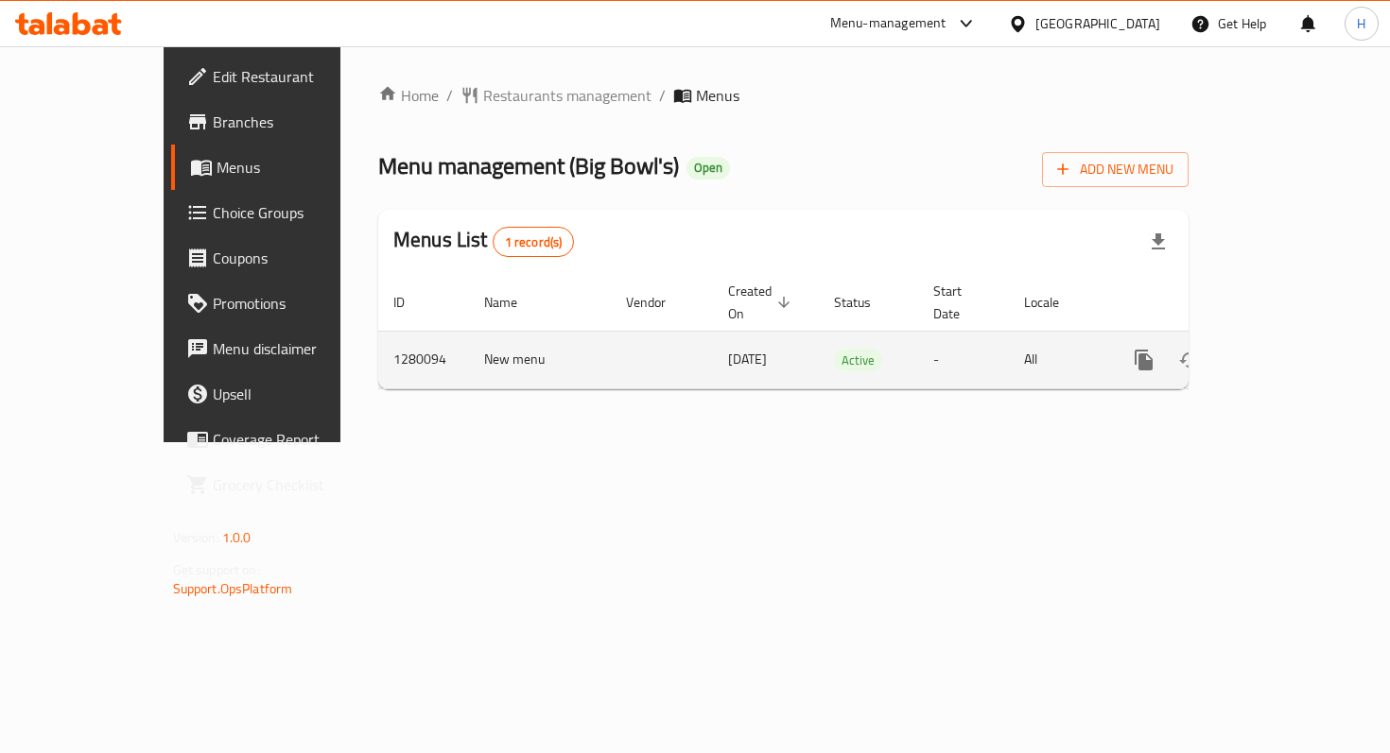
click at [1303, 344] on link "enhanced table" at bounding box center [1279, 359] width 45 height 45
click at [1291, 349] on icon "enhanced table" at bounding box center [1280, 360] width 23 height 23
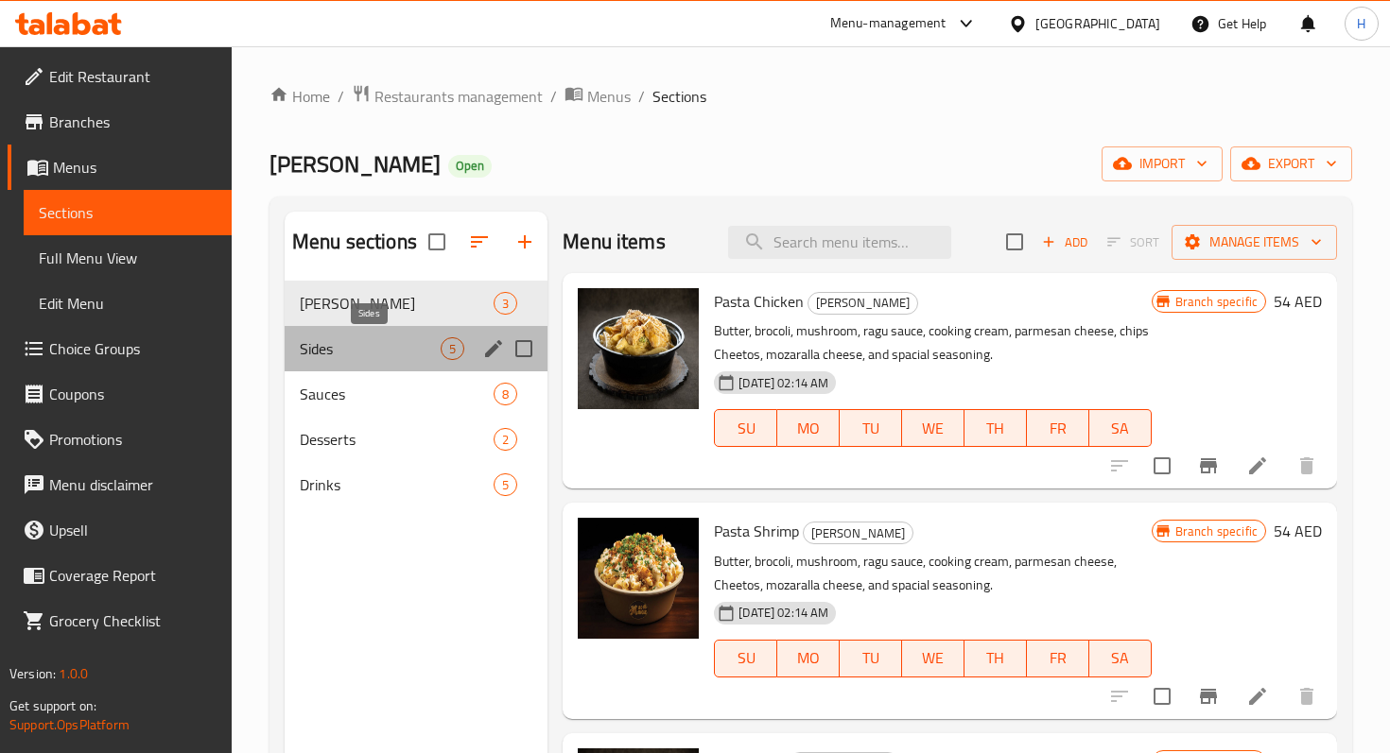
click at [376, 353] on span "Sides" at bounding box center [370, 348] width 141 height 23
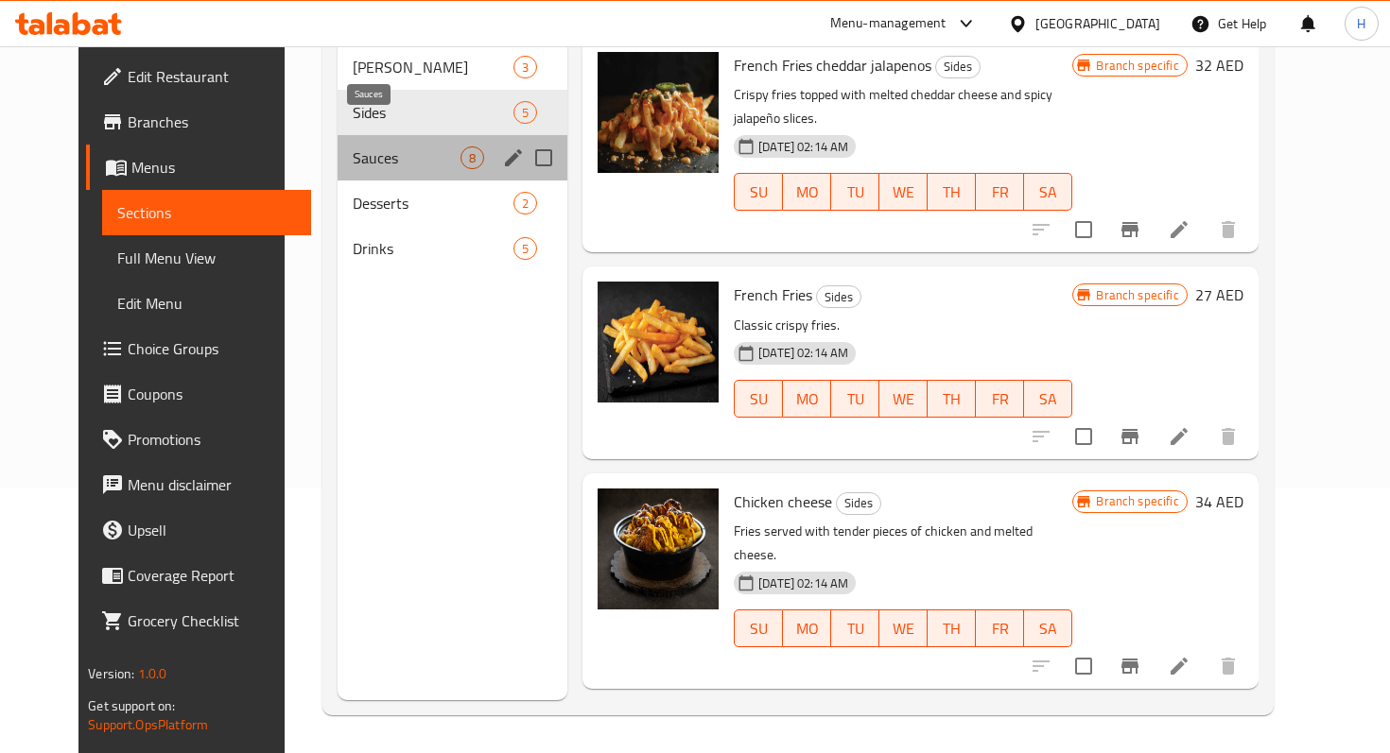
click at [396, 147] on span "Sauces" at bounding box center [407, 158] width 108 height 23
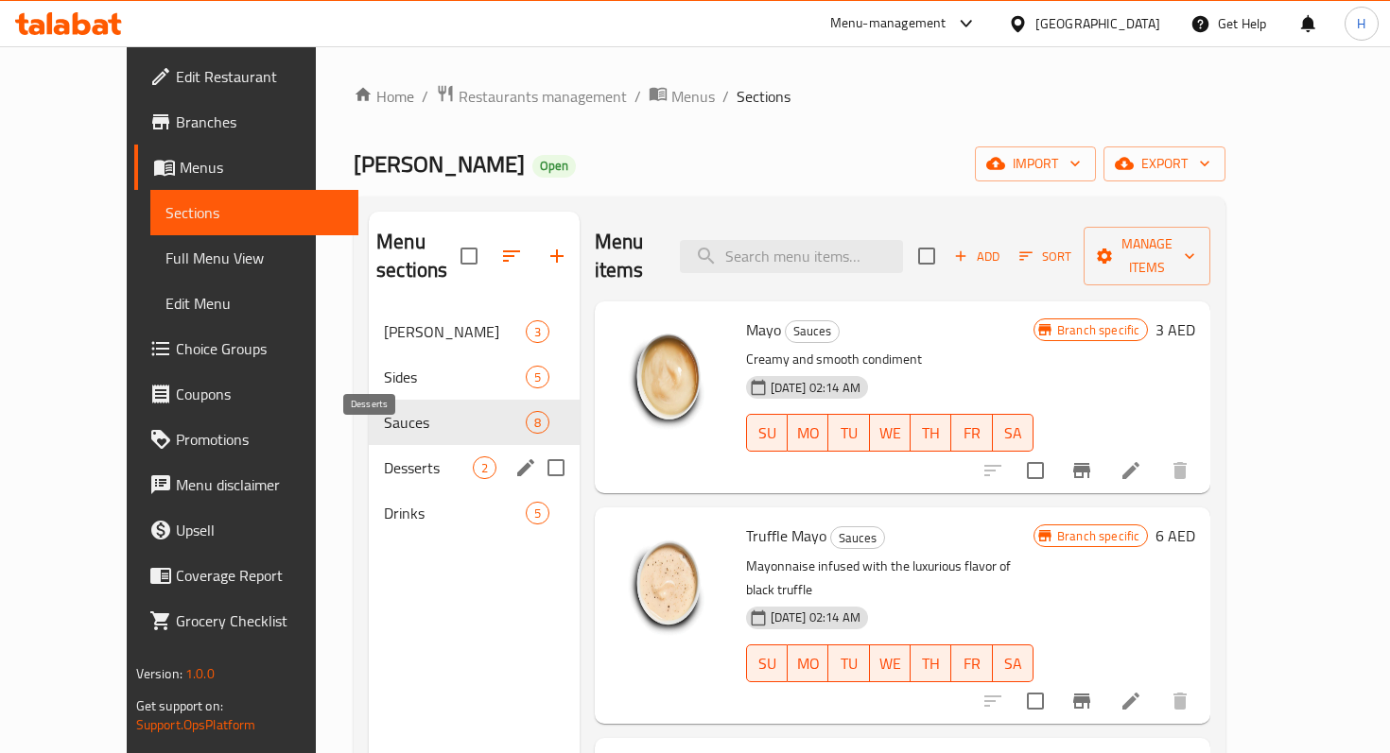
click at [384, 457] on span "Desserts" at bounding box center [428, 468] width 88 height 23
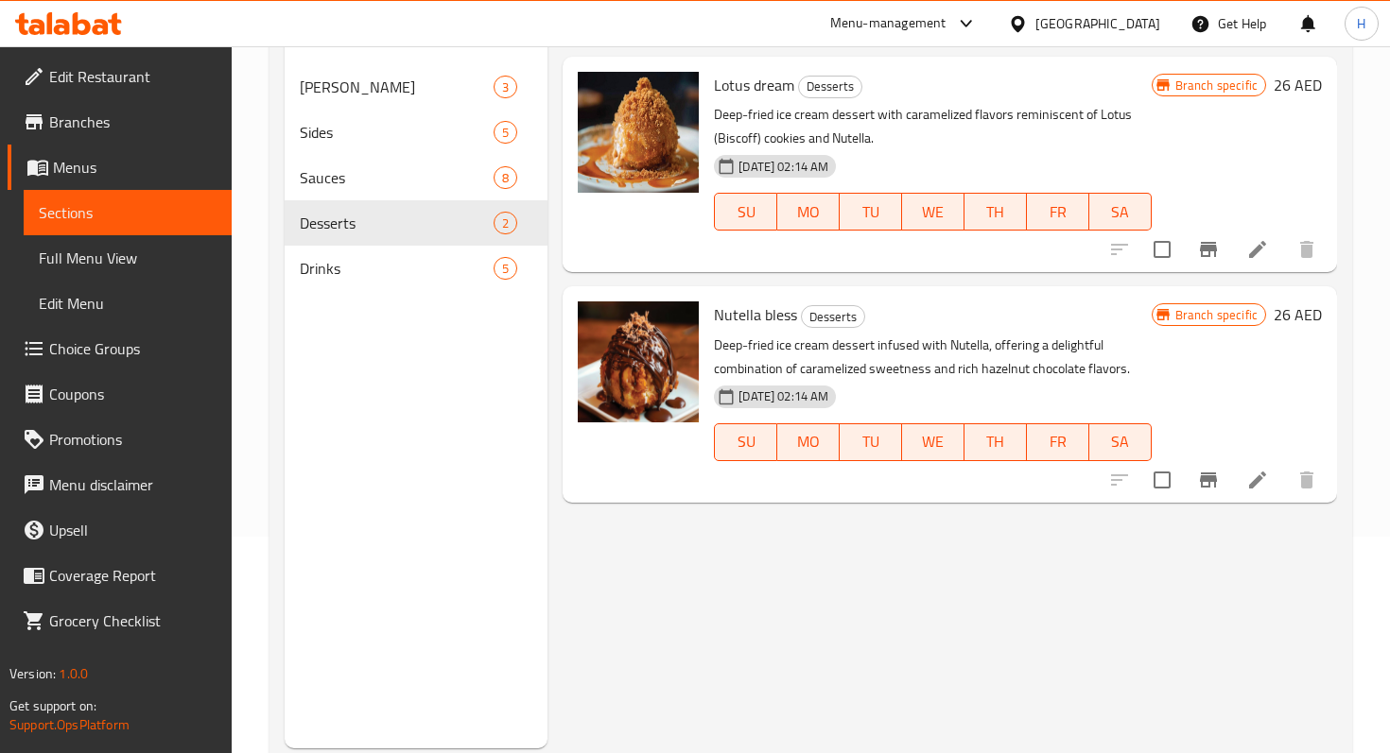
scroll to position [213, 0]
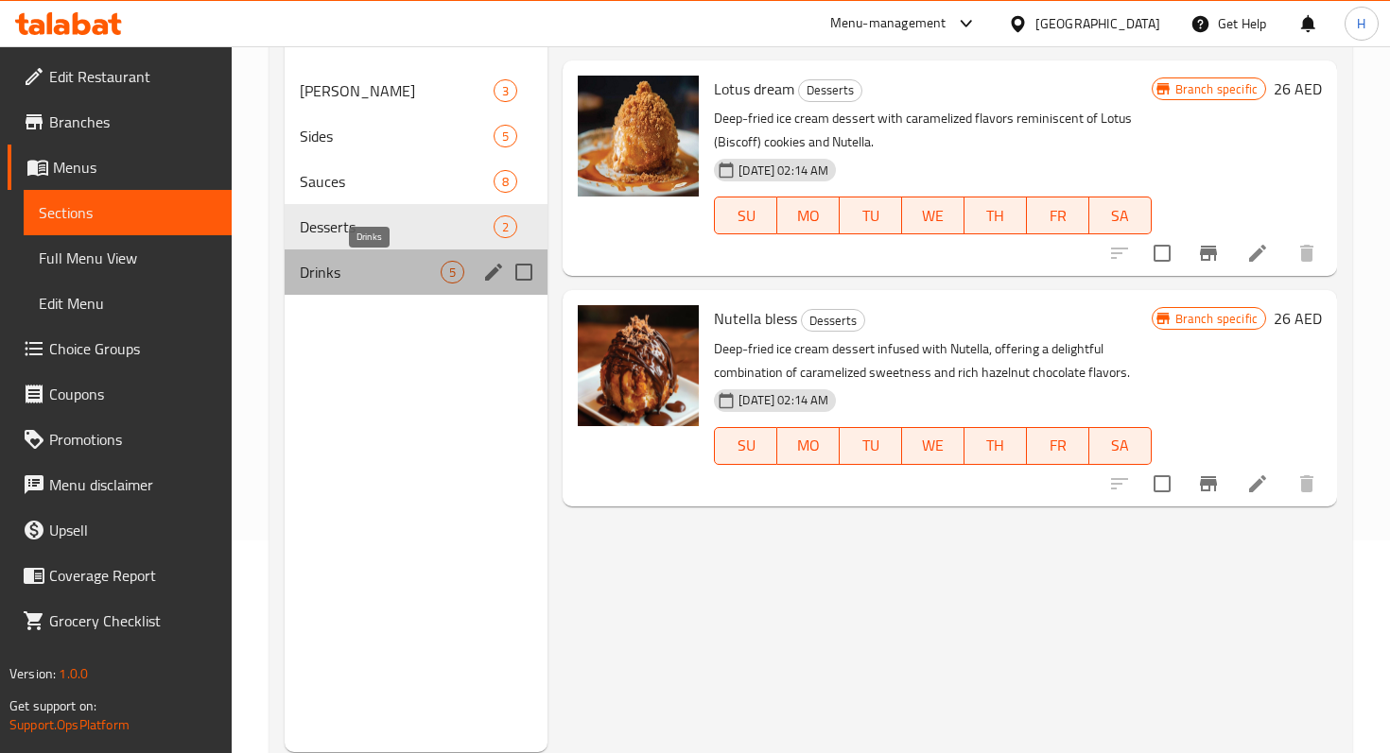
click at [336, 280] on span "Drinks" at bounding box center [370, 272] width 141 height 23
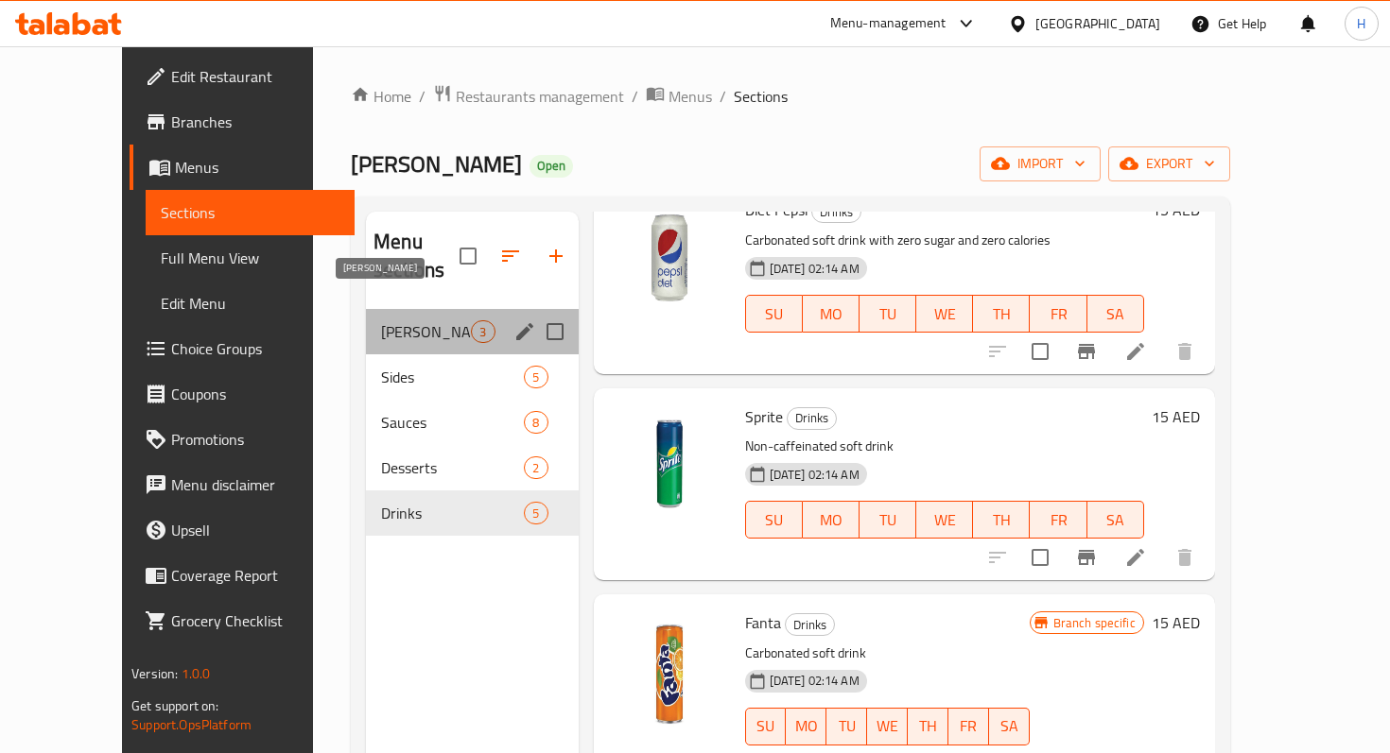
click at [381, 320] on span "Mac Mingles" at bounding box center [426, 331] width 90 height 23
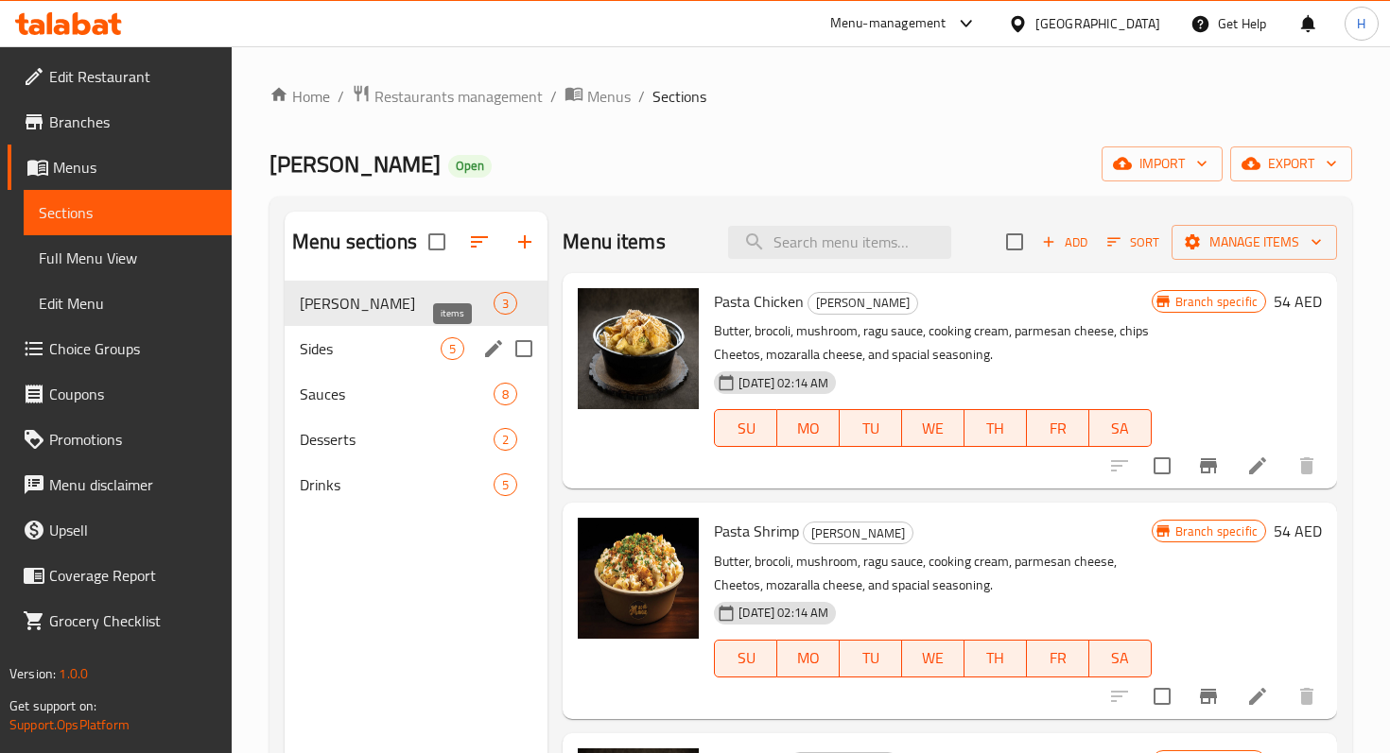
click at [442, 354] on span "5" at bounding box center [452, 349] width 22 height 18
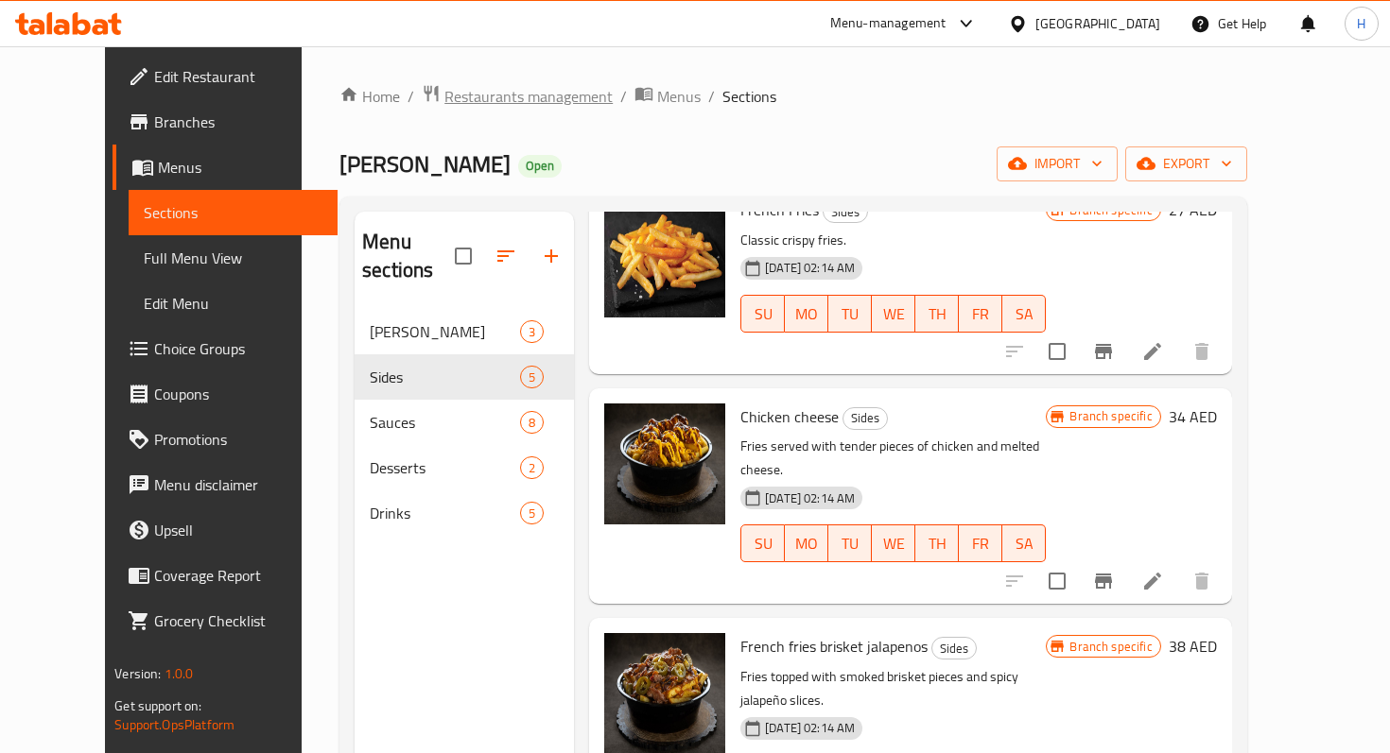
click at [450, 95] on span "Restaurants management" at bounding box center [528, 96] width 168 height 23
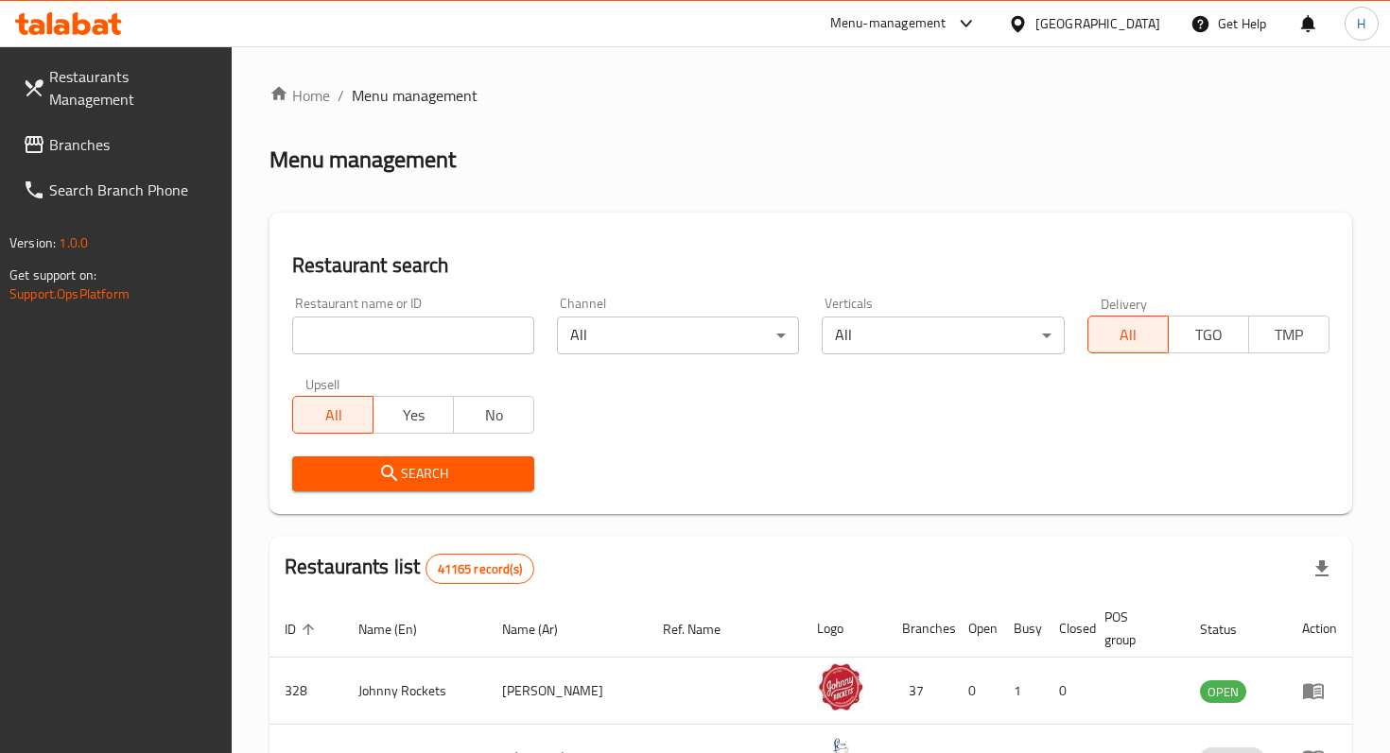
click at [157, 133] on span "Branches" at bounding box center [132, 144] width 167 height 23
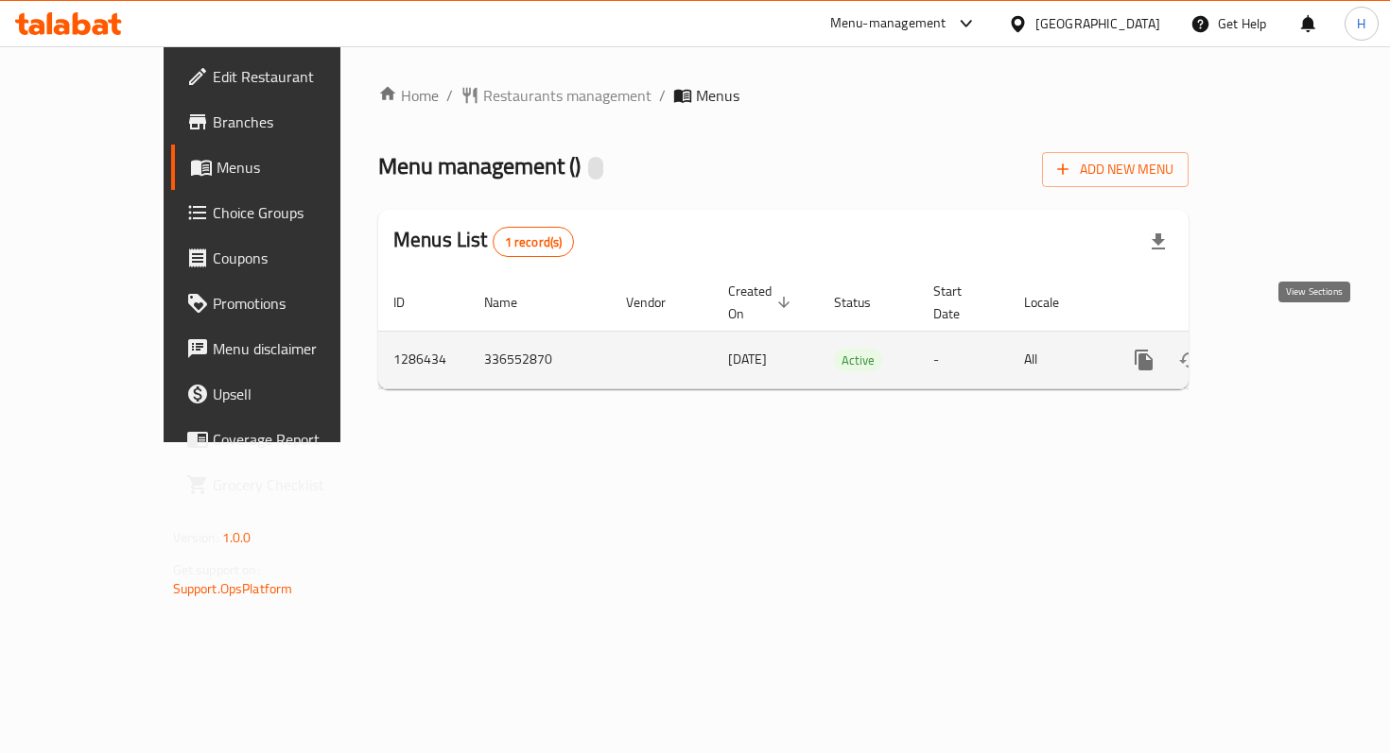
click at [1291, 349] on icon "enhanced table" at bounding box center [1280, 360] width 23 height 23
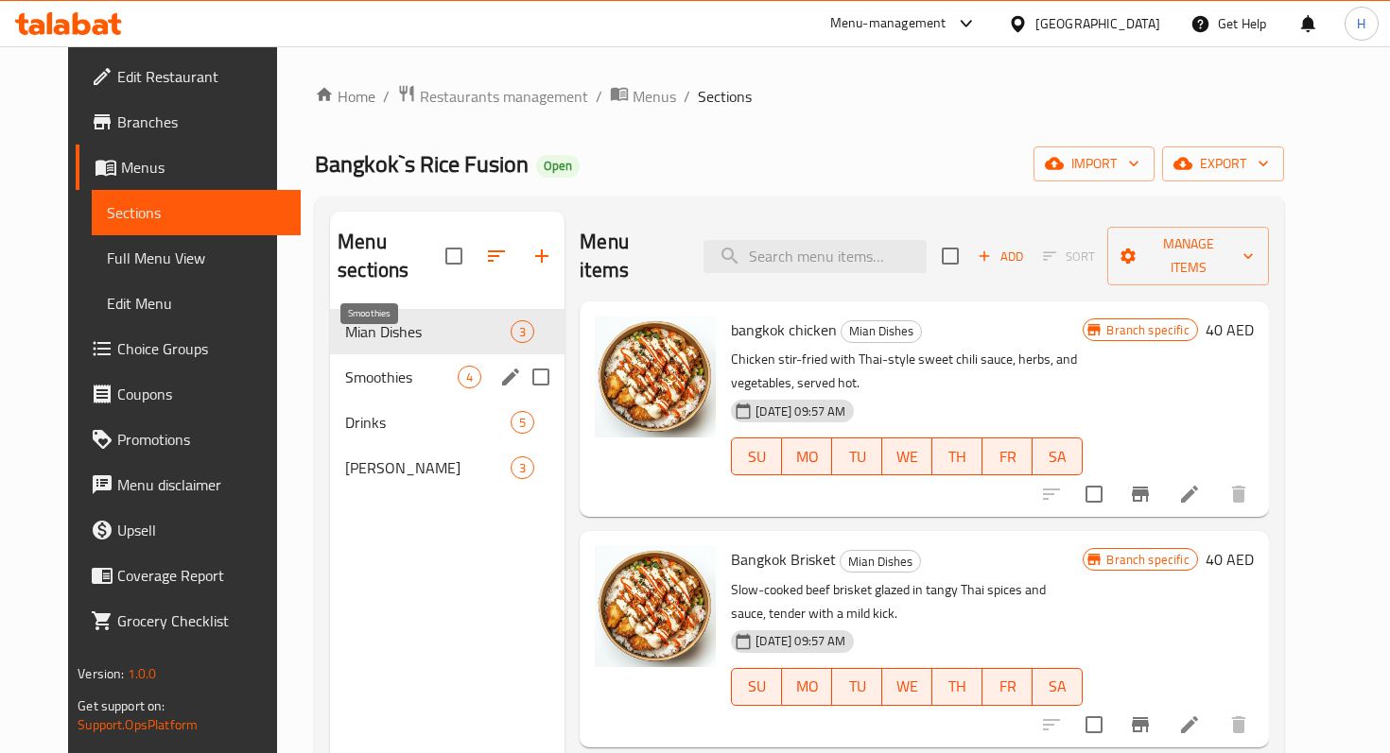
click at [350, 366] on span "Smoothies" at bounding box center [401, 377] width 112 height 23
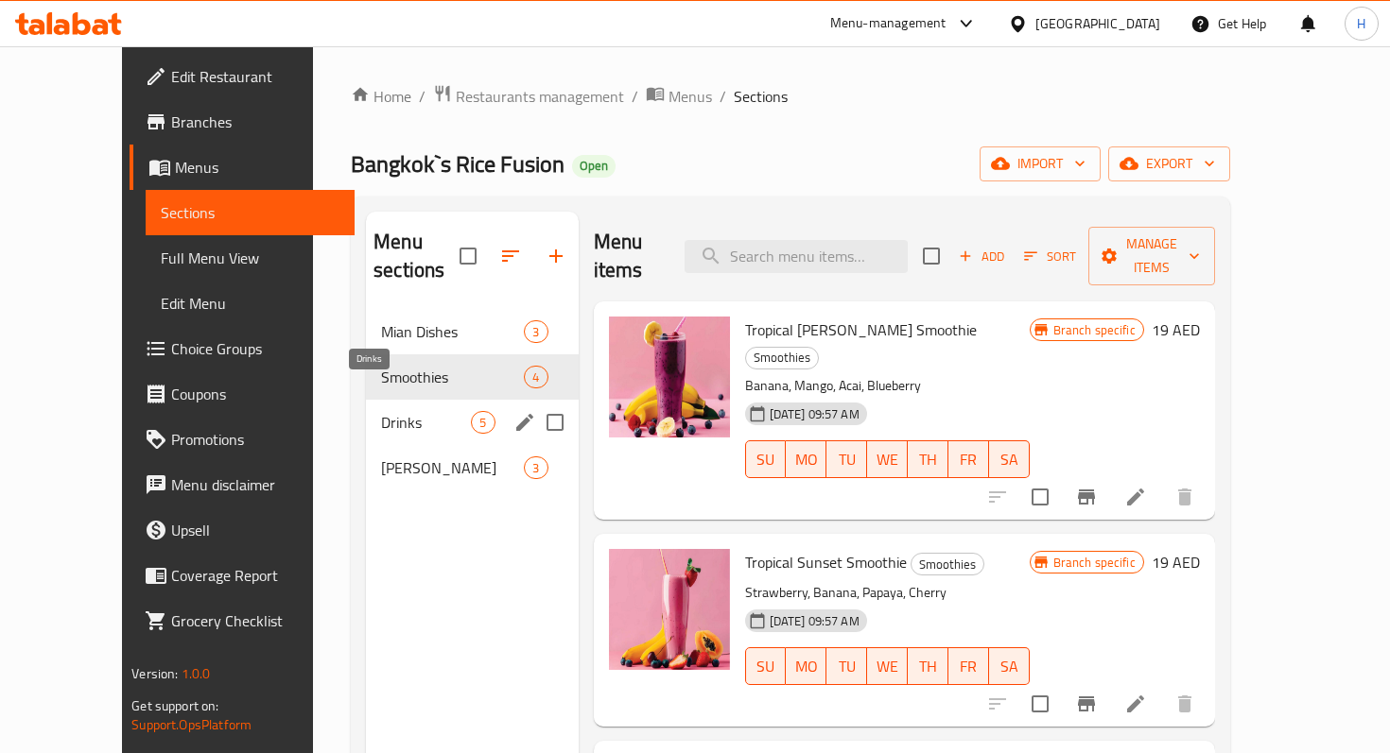
click at [381, 411] on span "Drinks" at bounding box center [426, 422] width 90 height 23
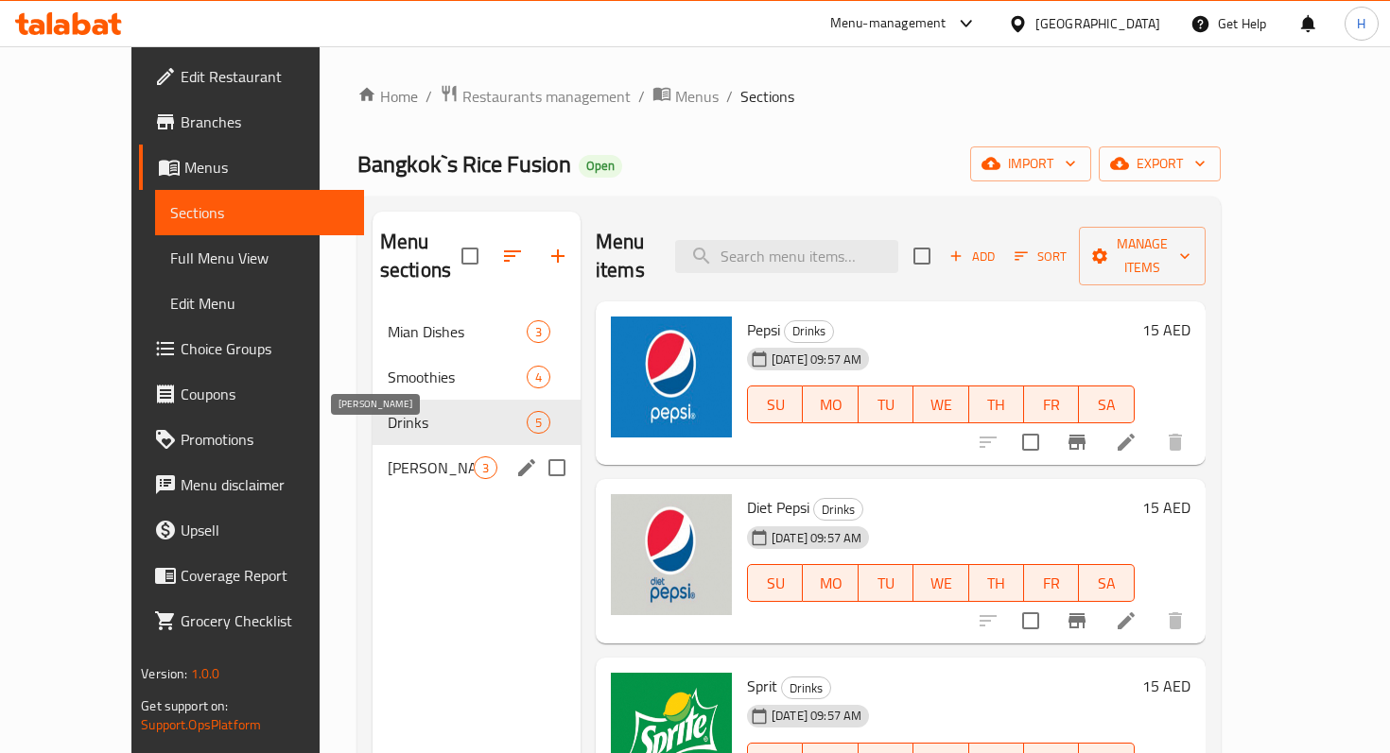
click at [388, 457] on span "[PERSON_NAME]" at bounding box center [431, 468] width 86 height 23
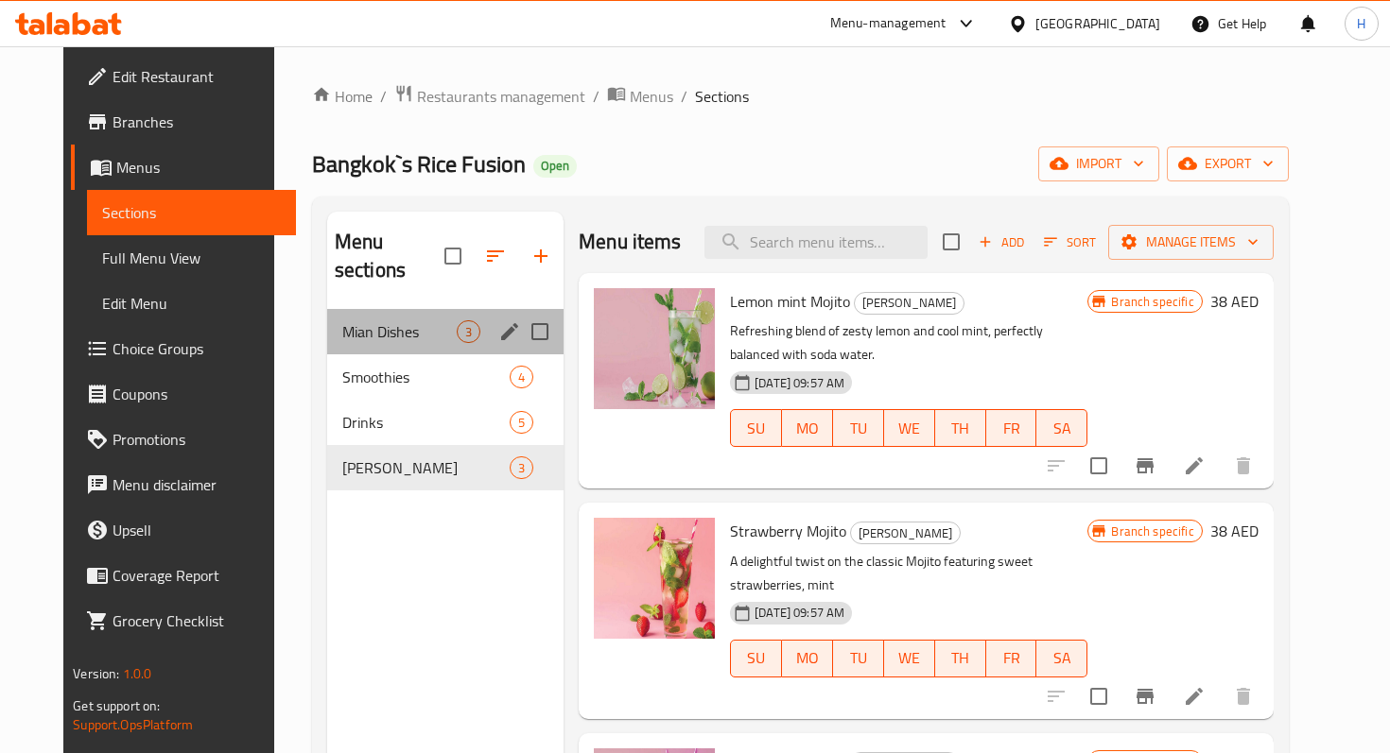
click at [350, 309] on div "Mian Dishes 3" at bounding box center [445, 331] width 236 height 45
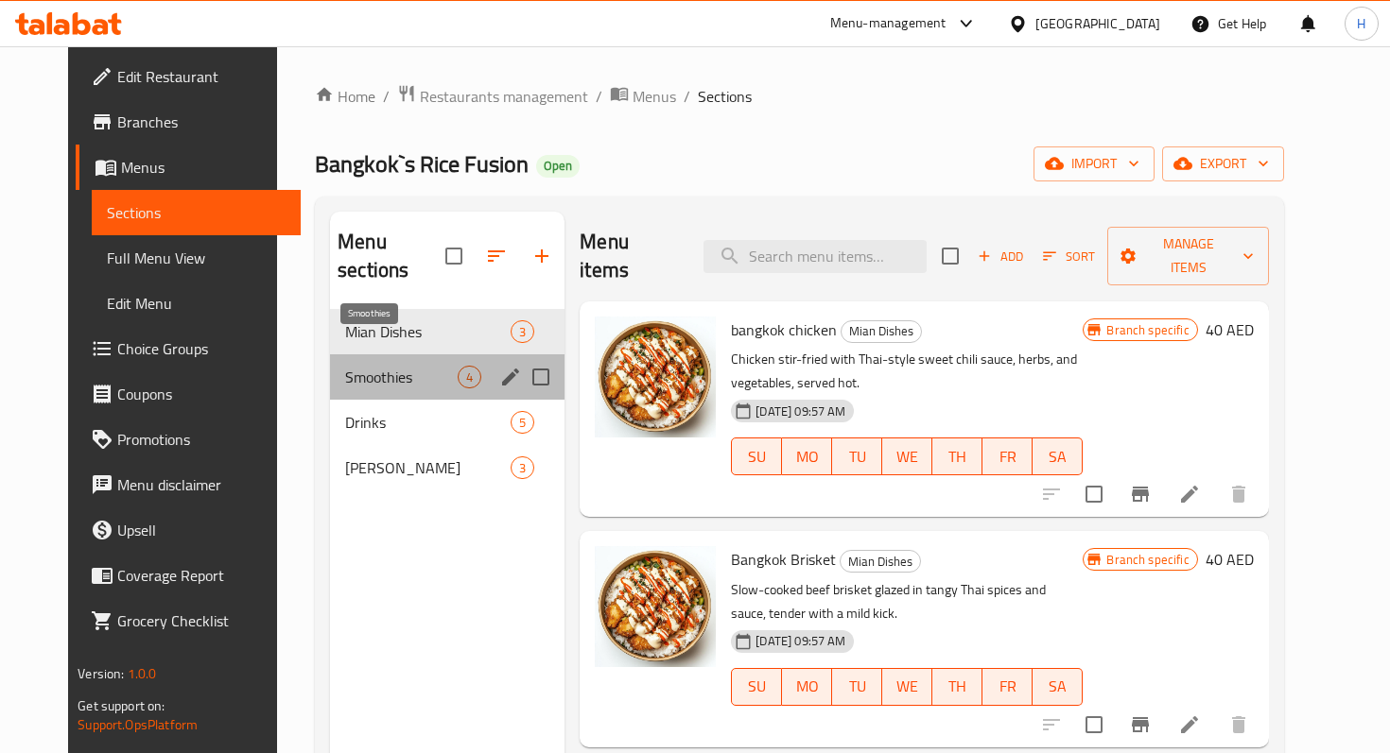
click at [415, 366] on span "Smoothies" at bounding box center [401, 377] width 112 height 23
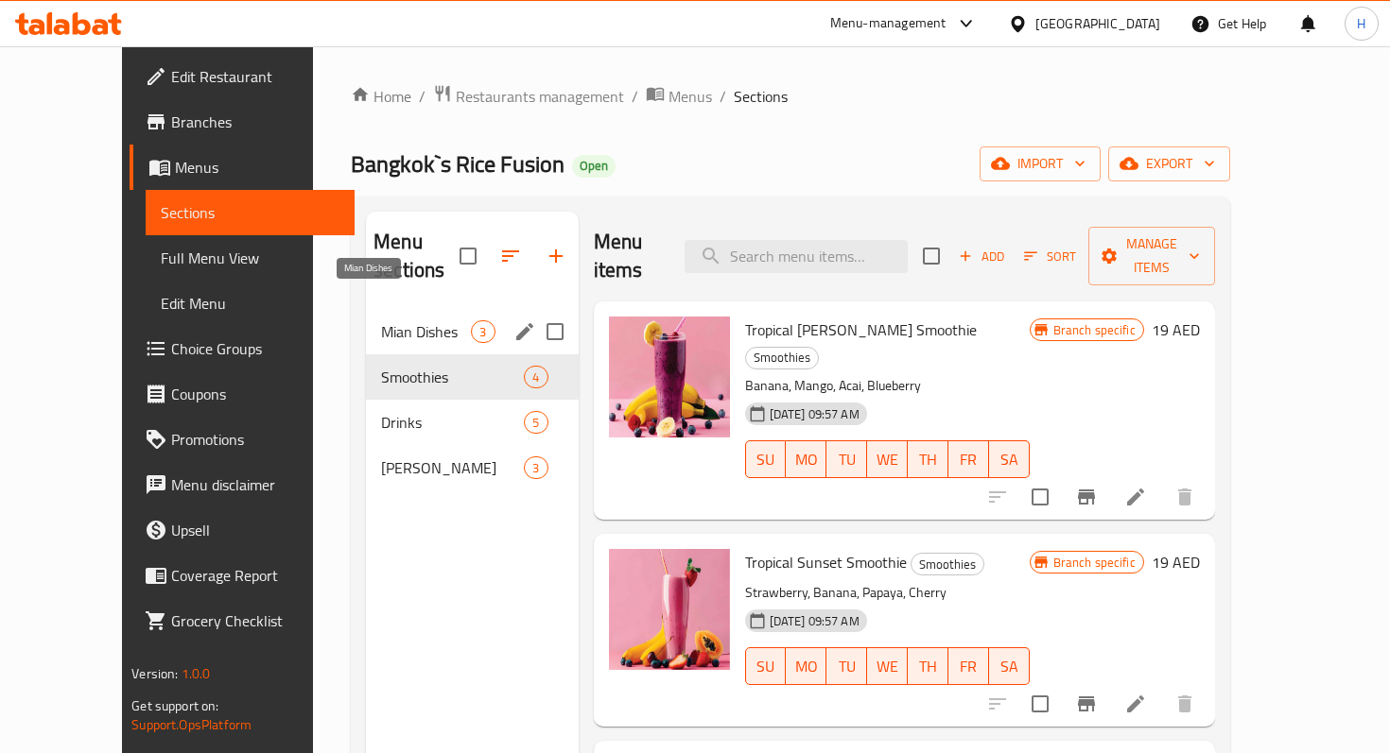
click at [393, 320] on span "Mian Dishes" at bounding box center [426, 331] width 90 height 23
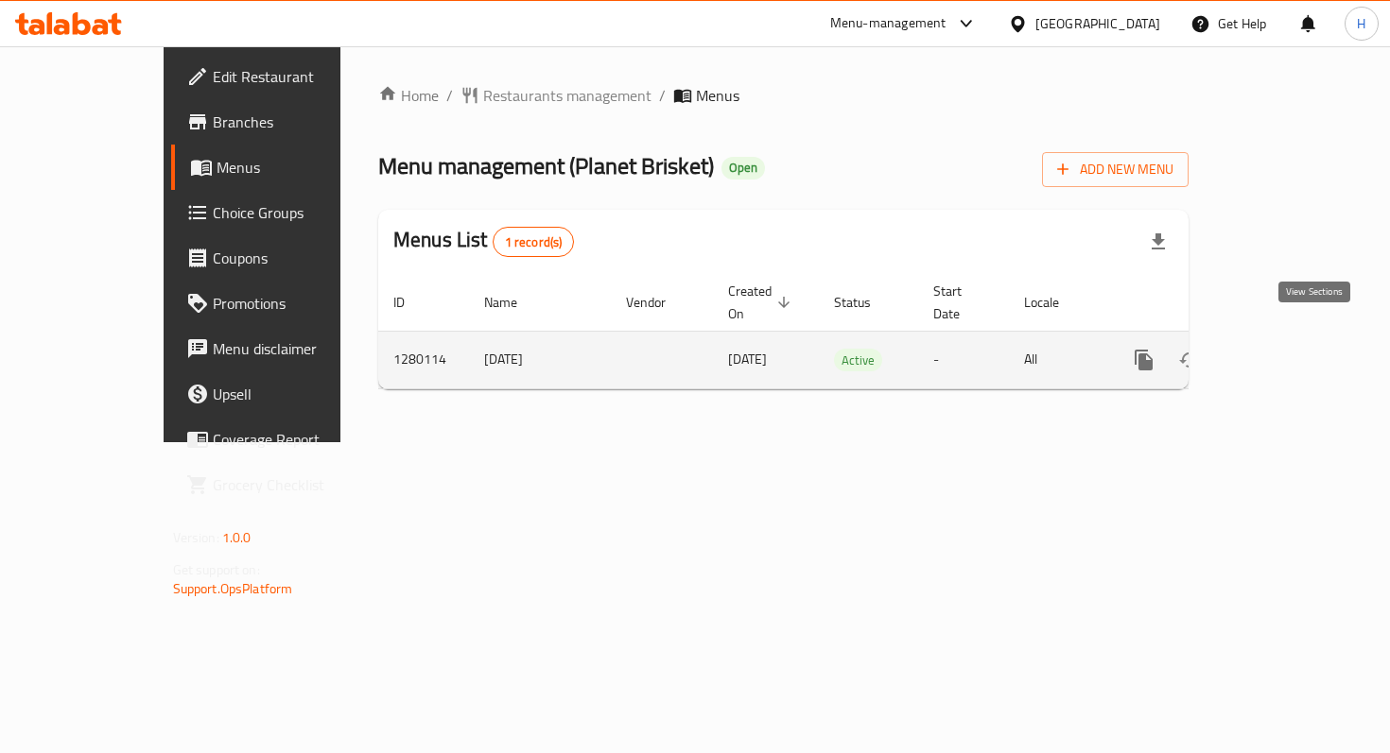
click at [1291, 349] on icon "enhanced table" at bounding box center [1280, 360] width 23 height 23
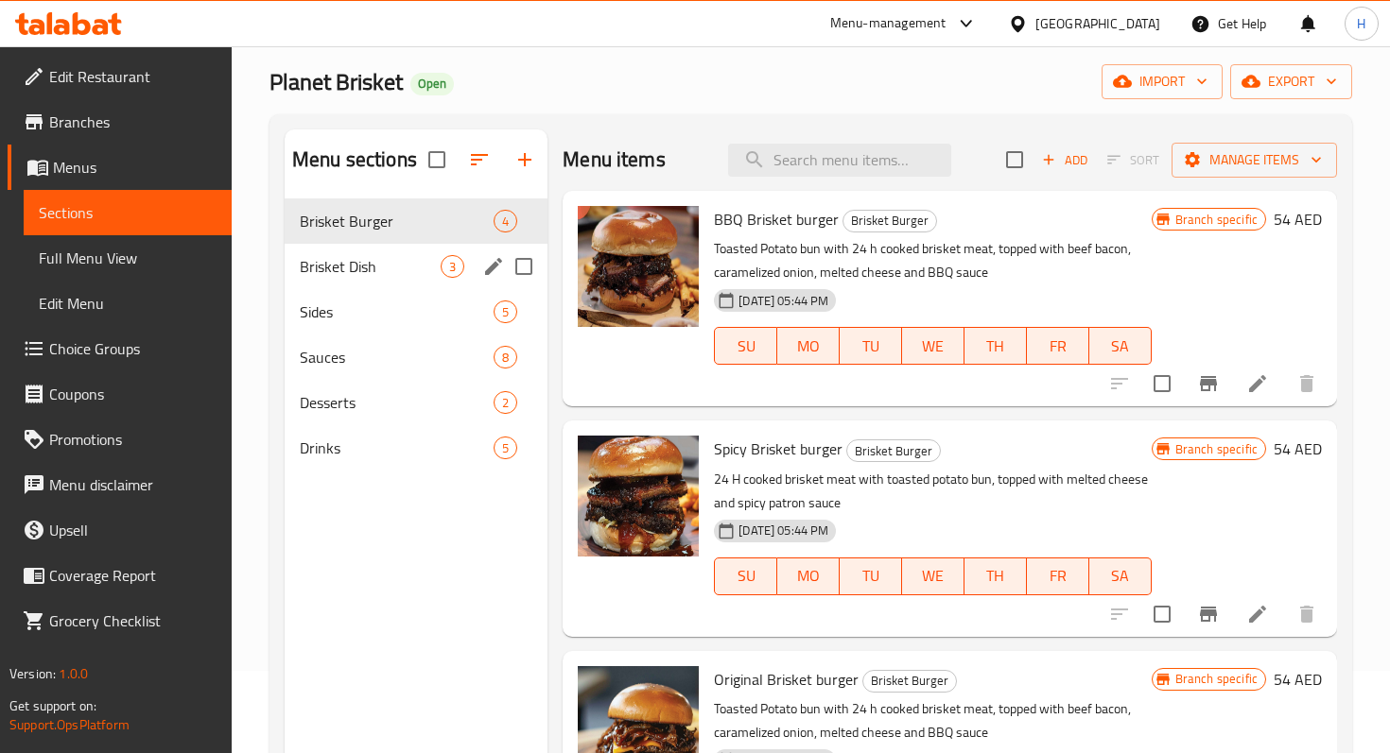
scroll to position [79, 0]
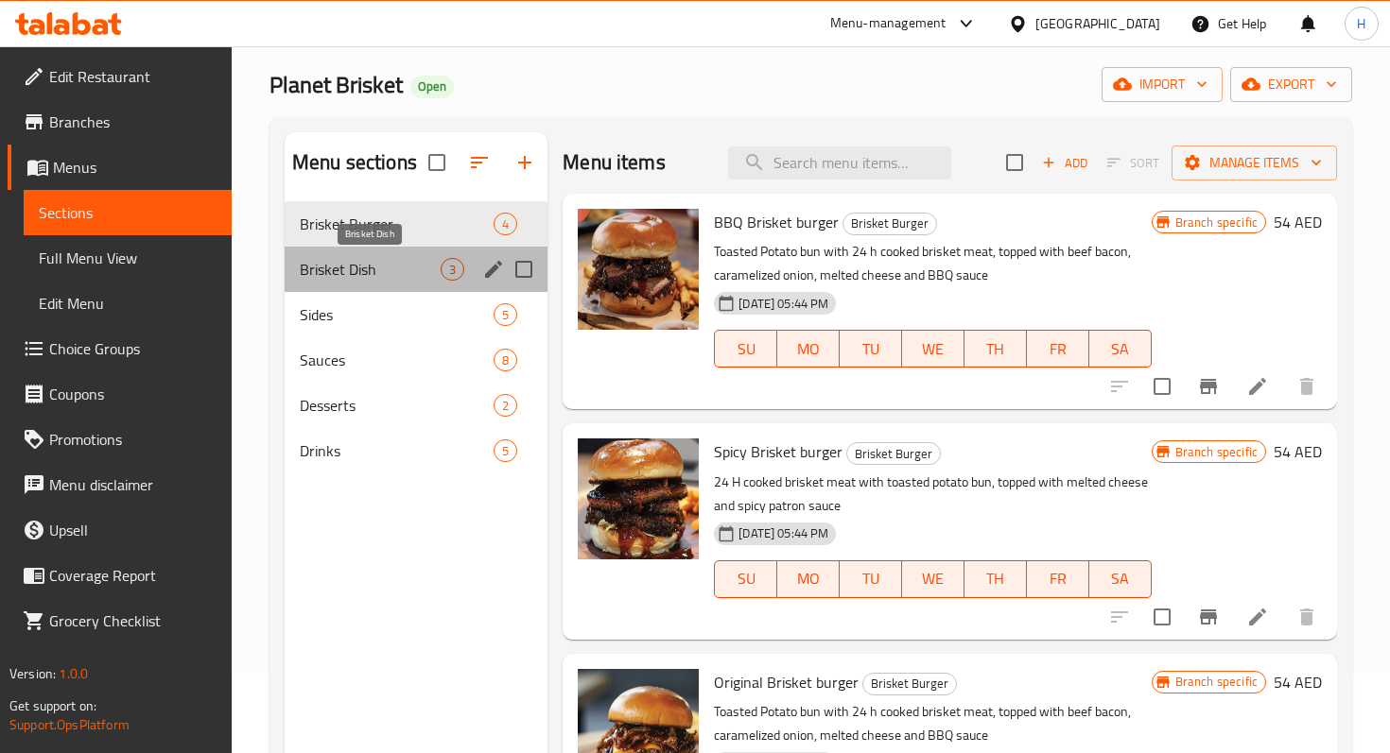
click at [366, 264] on span "Brisket Dish" at bounding box center [370, 269] width 141 height 23
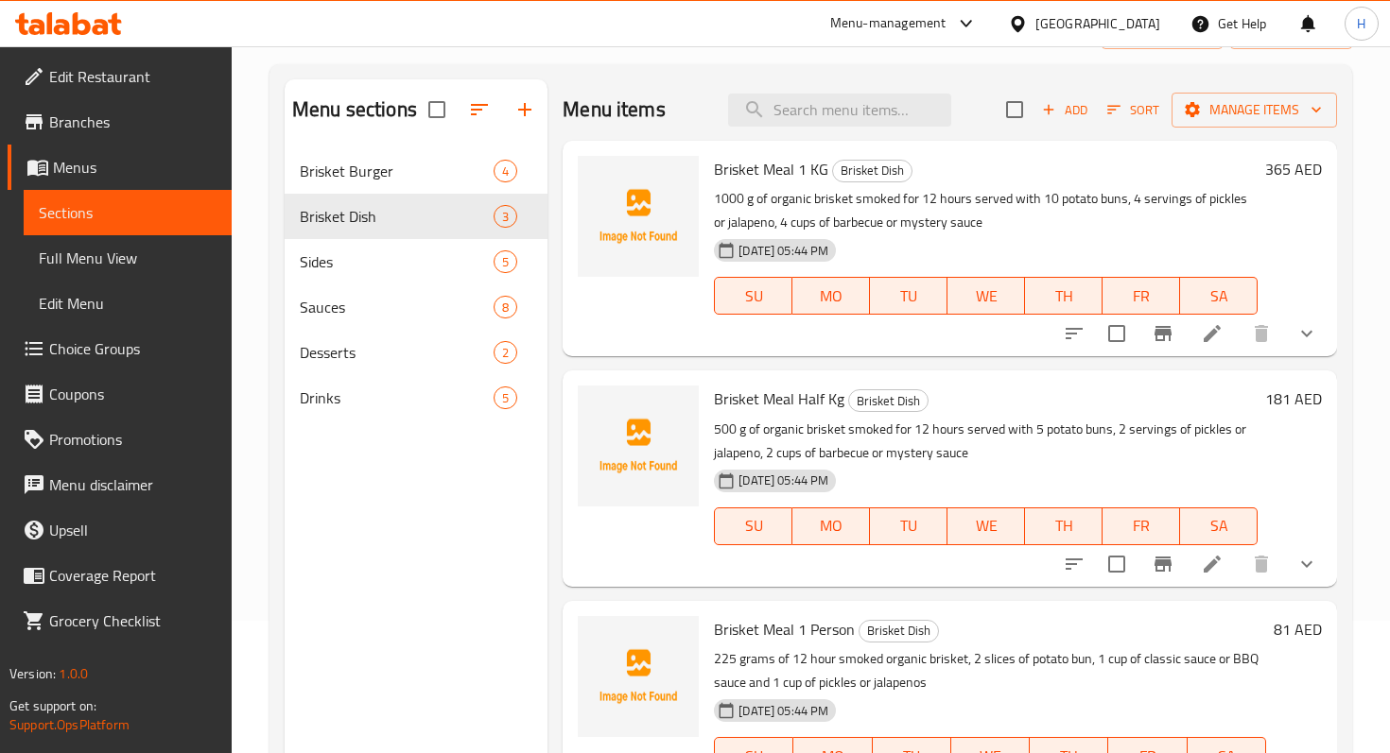
scroll to position [65, 0]
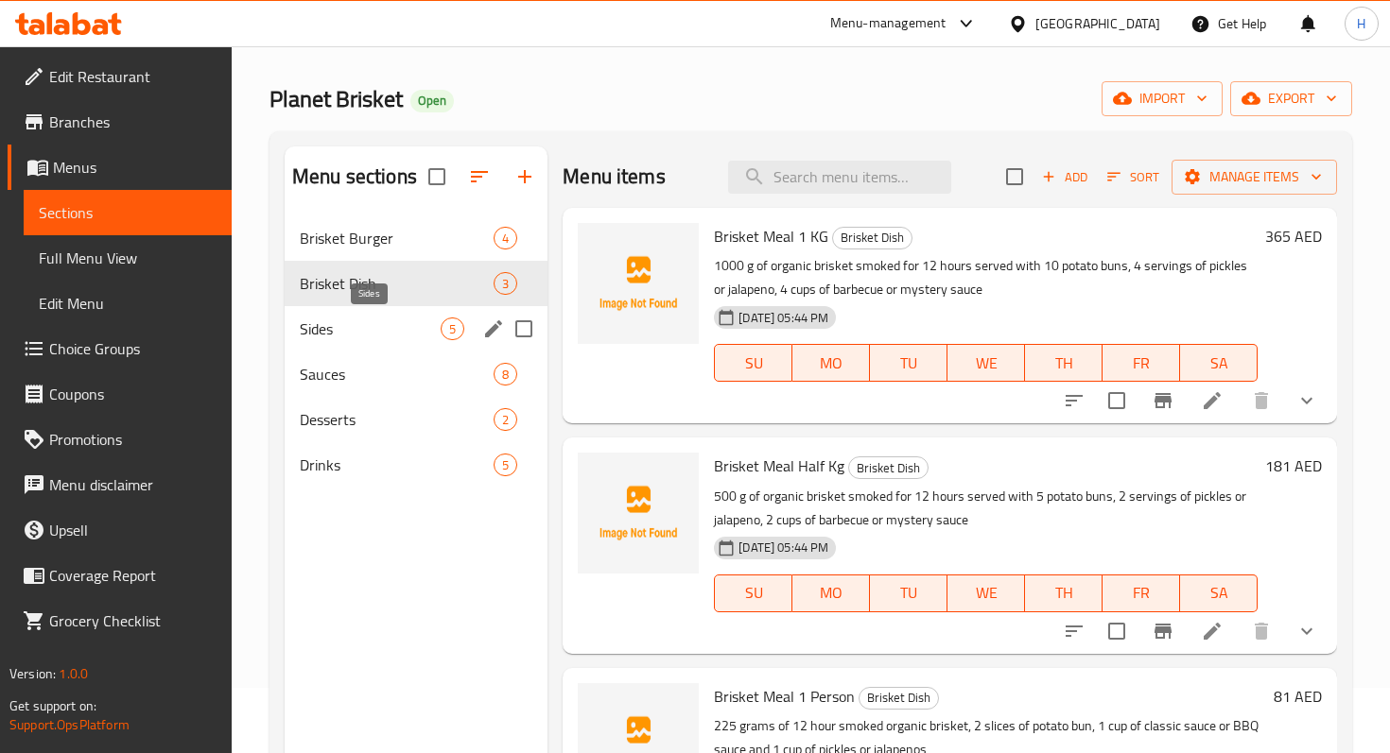
click at [351, 335] on span "Sides" at bounding box center [370, 329] width 141 height 23
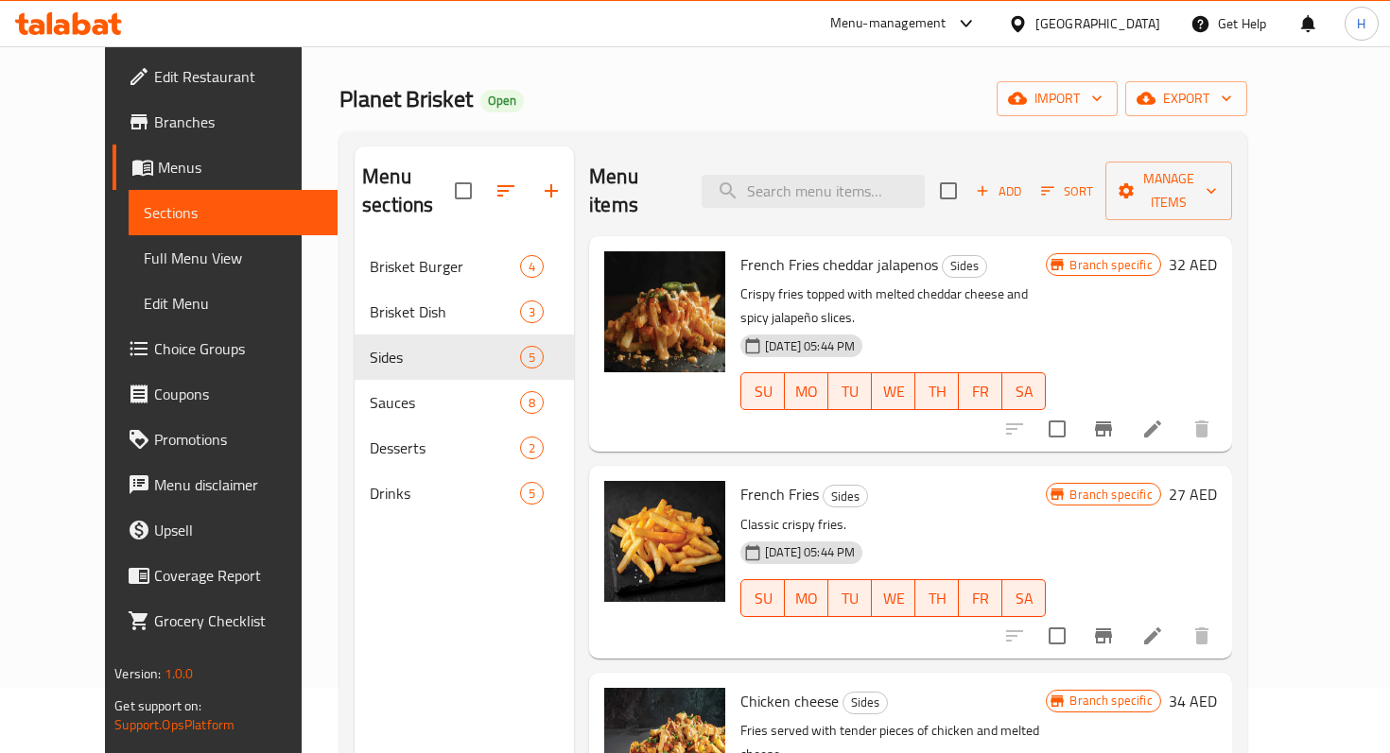
scroll to position [350, 0]
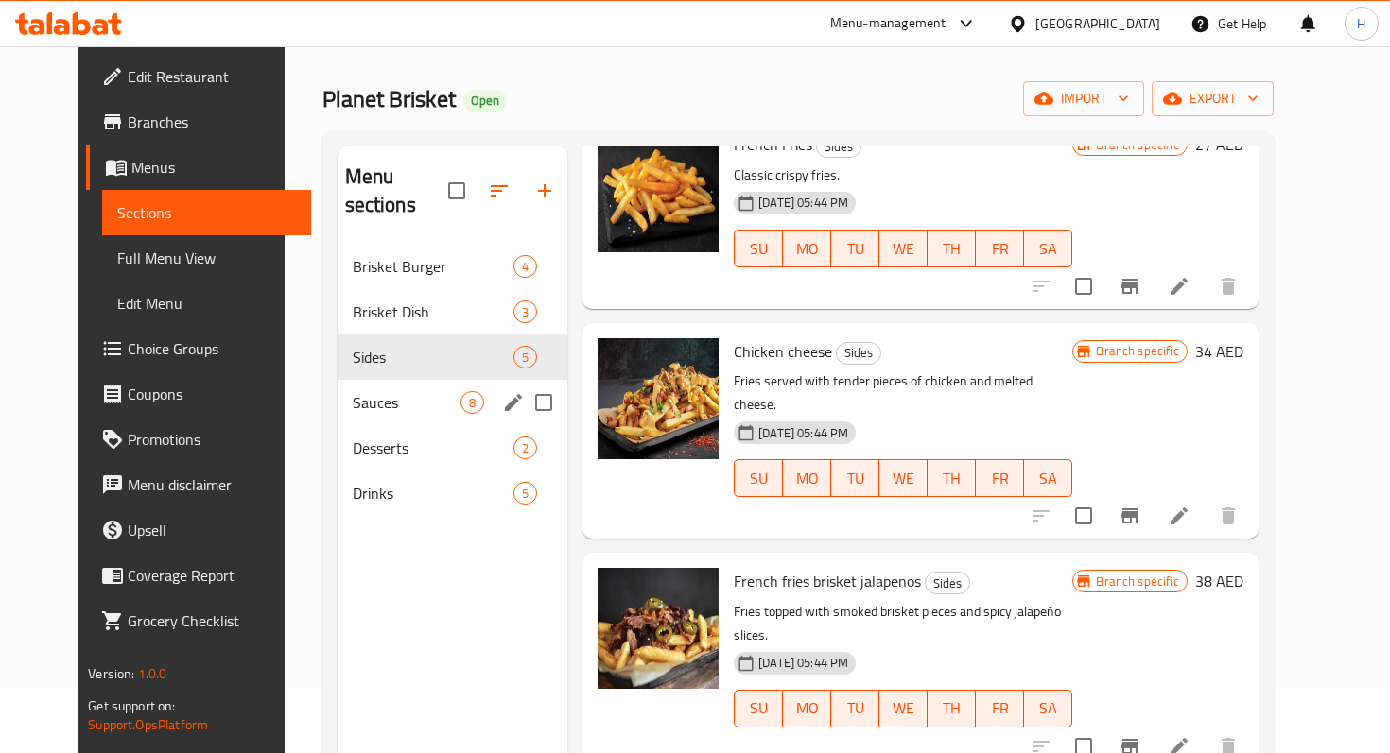
click at [362, 385] on div "Sauces 8" at bounding box center [452, 402] width 231 height 45
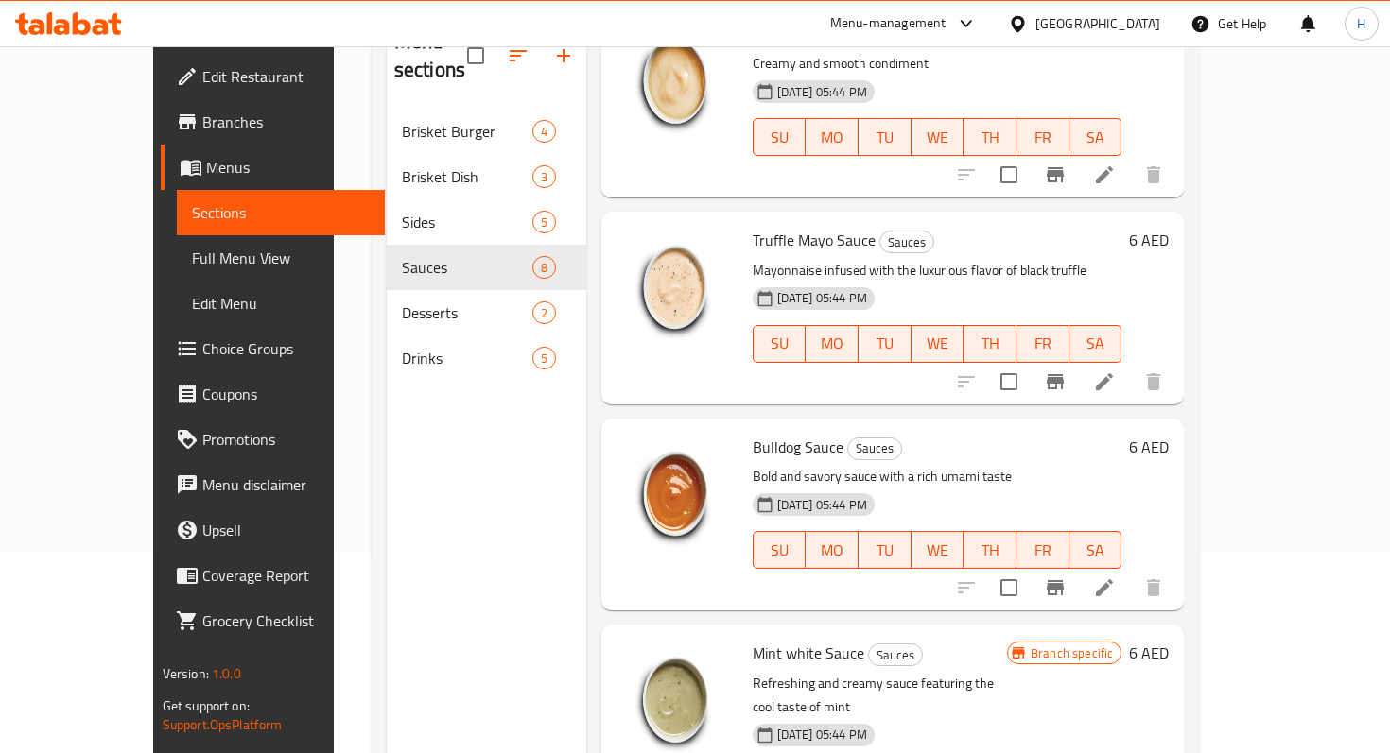
scroll to position [265, 0]
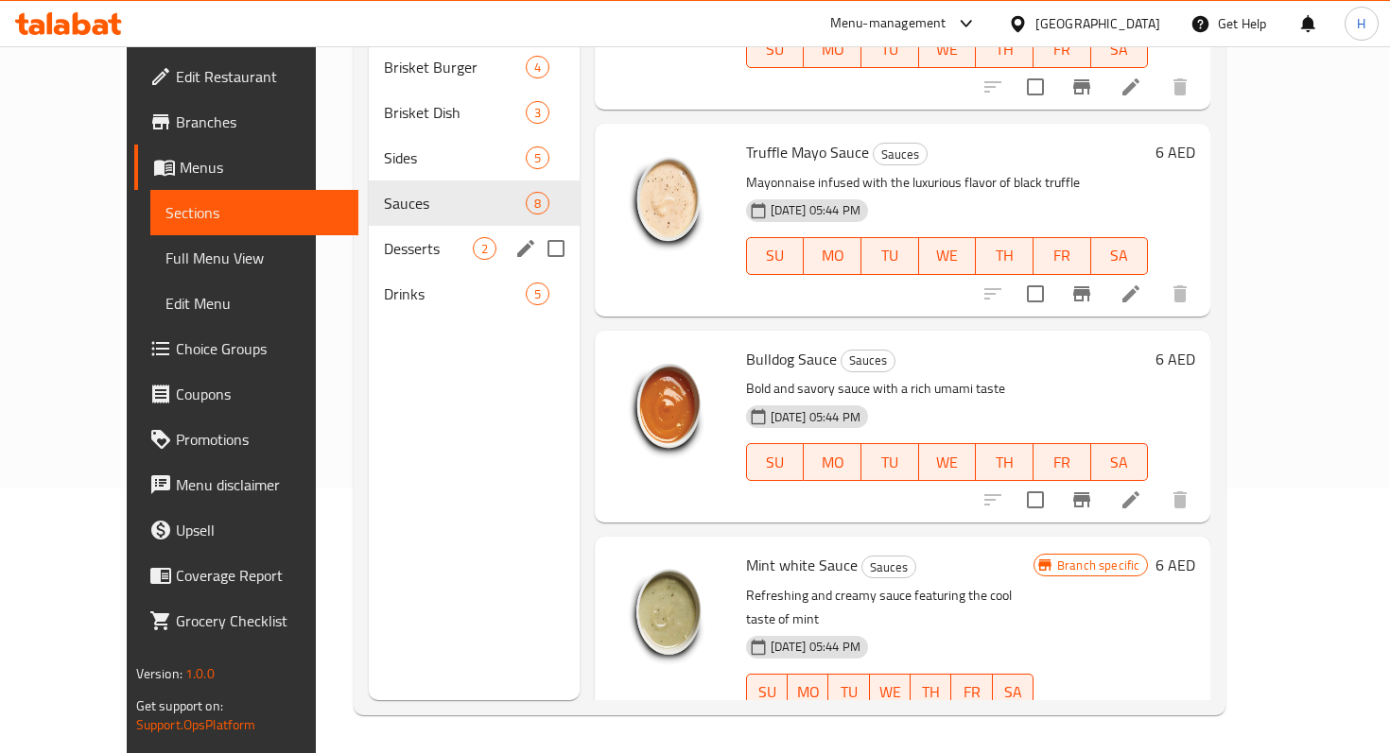
click at [384, 237] on span "Desserts" at bounding box center [428, 248] width 88 height 23
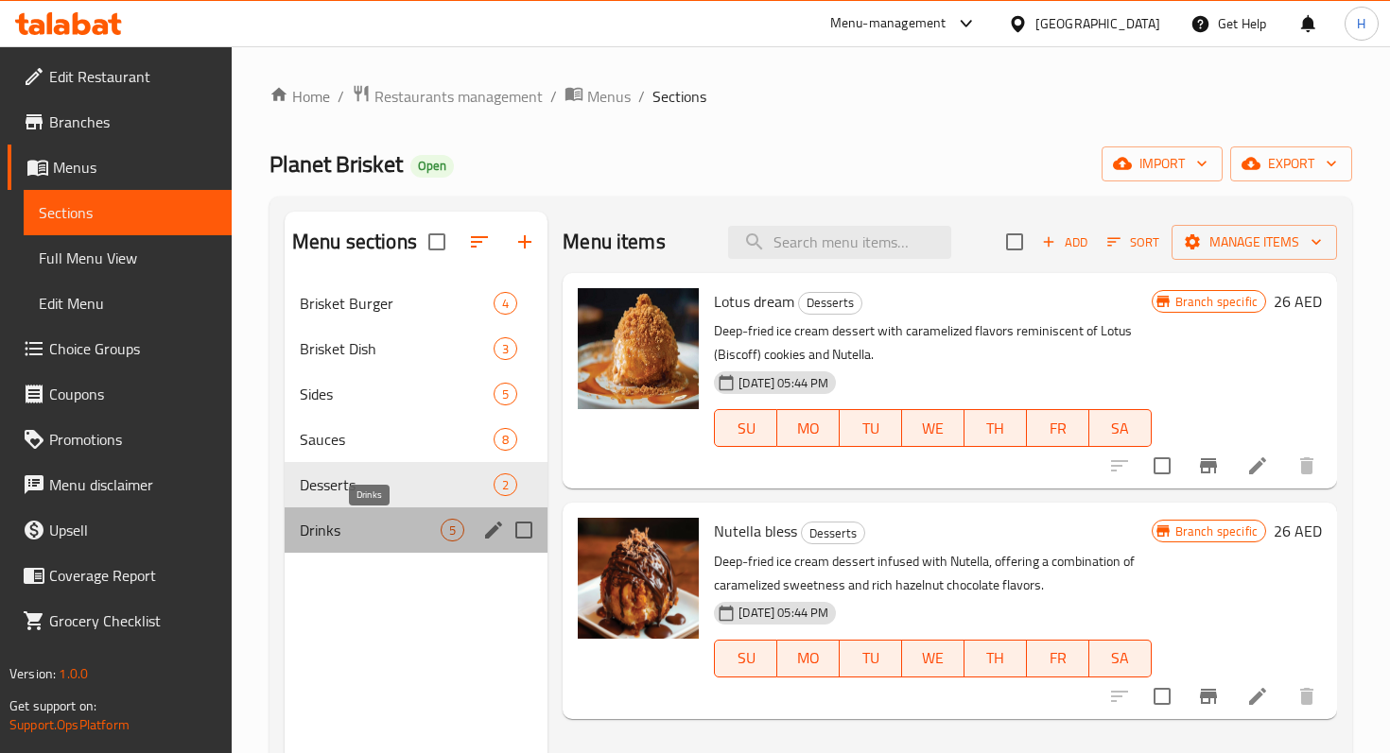
click at [404, 541] on span "Drinks" at bounding box center [370, 530] width 141 height 23
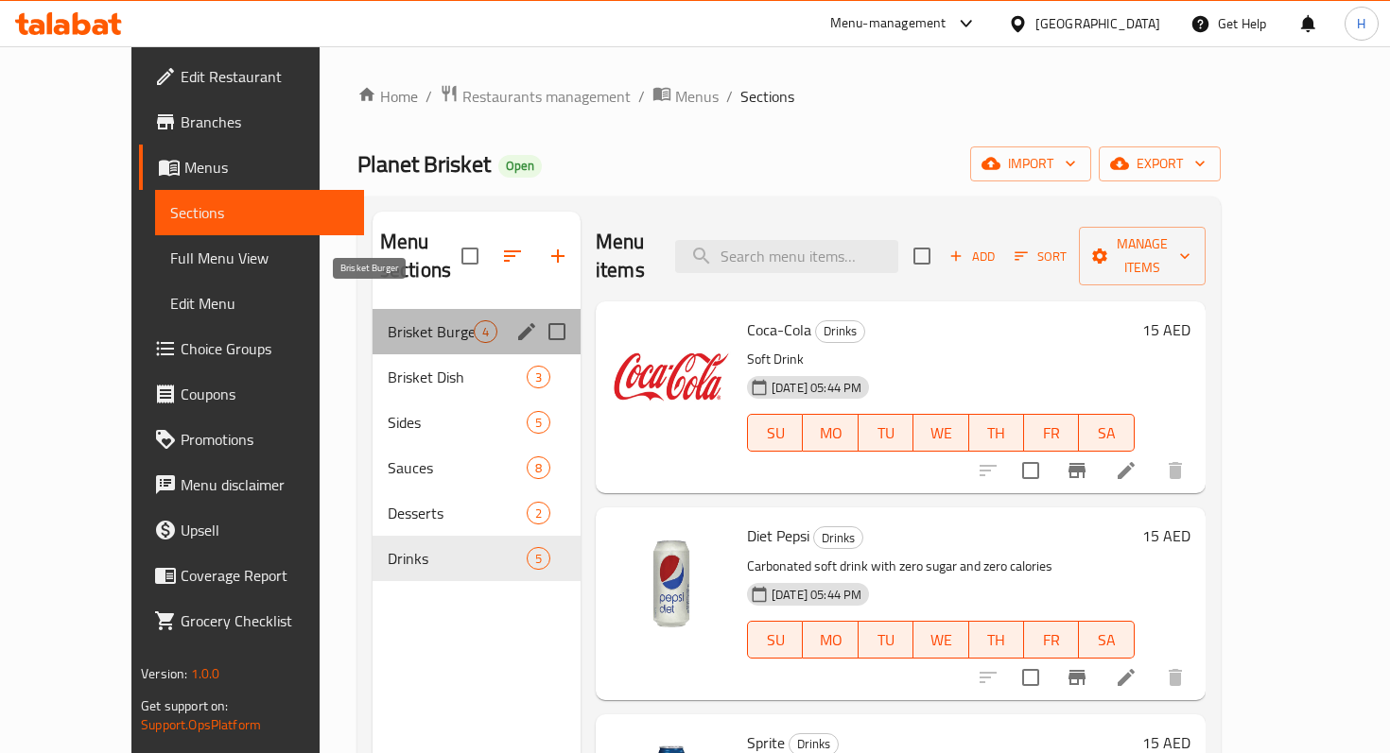
click at [388, 320] on span "Brisket Burger" at bounding box center [431, 331] width 86 height 23
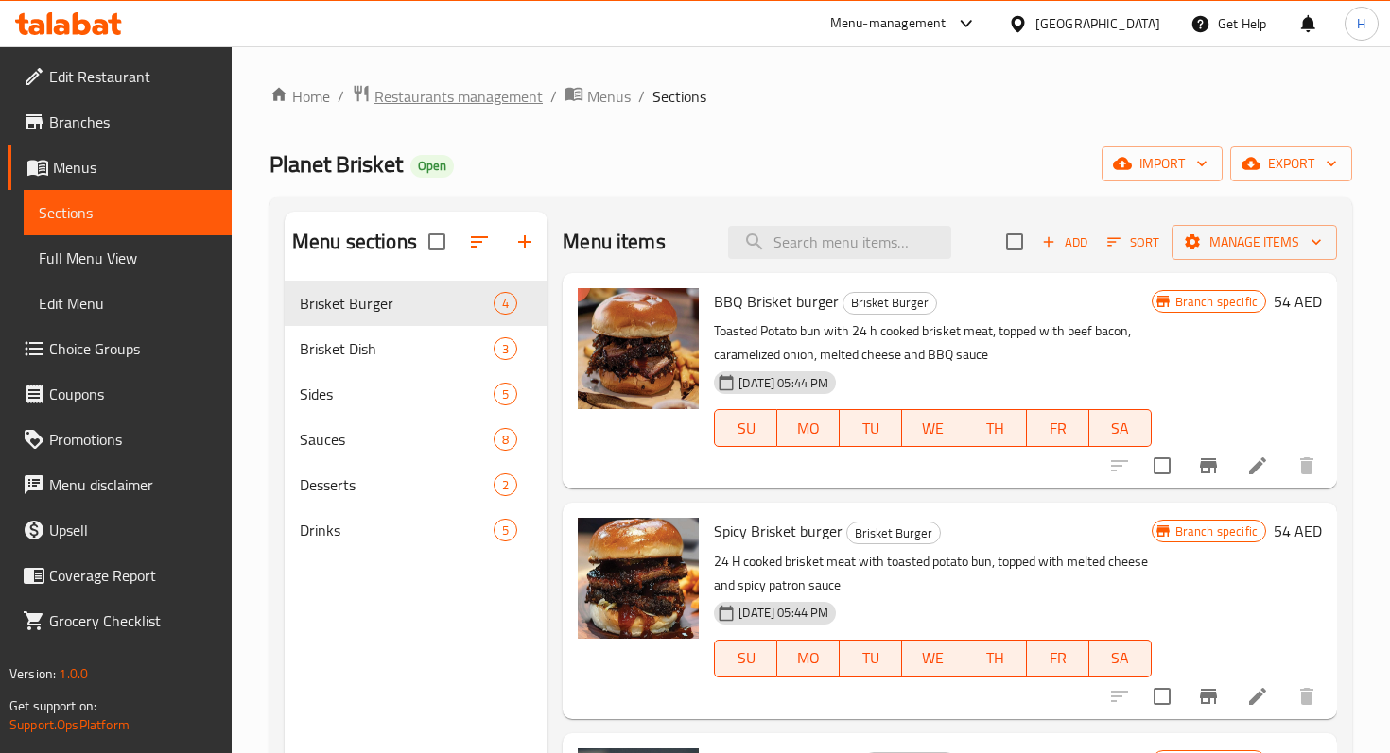
click at [512, 86] on span "Restaurants management" at bounding box center [458, 96] width 168 height 23
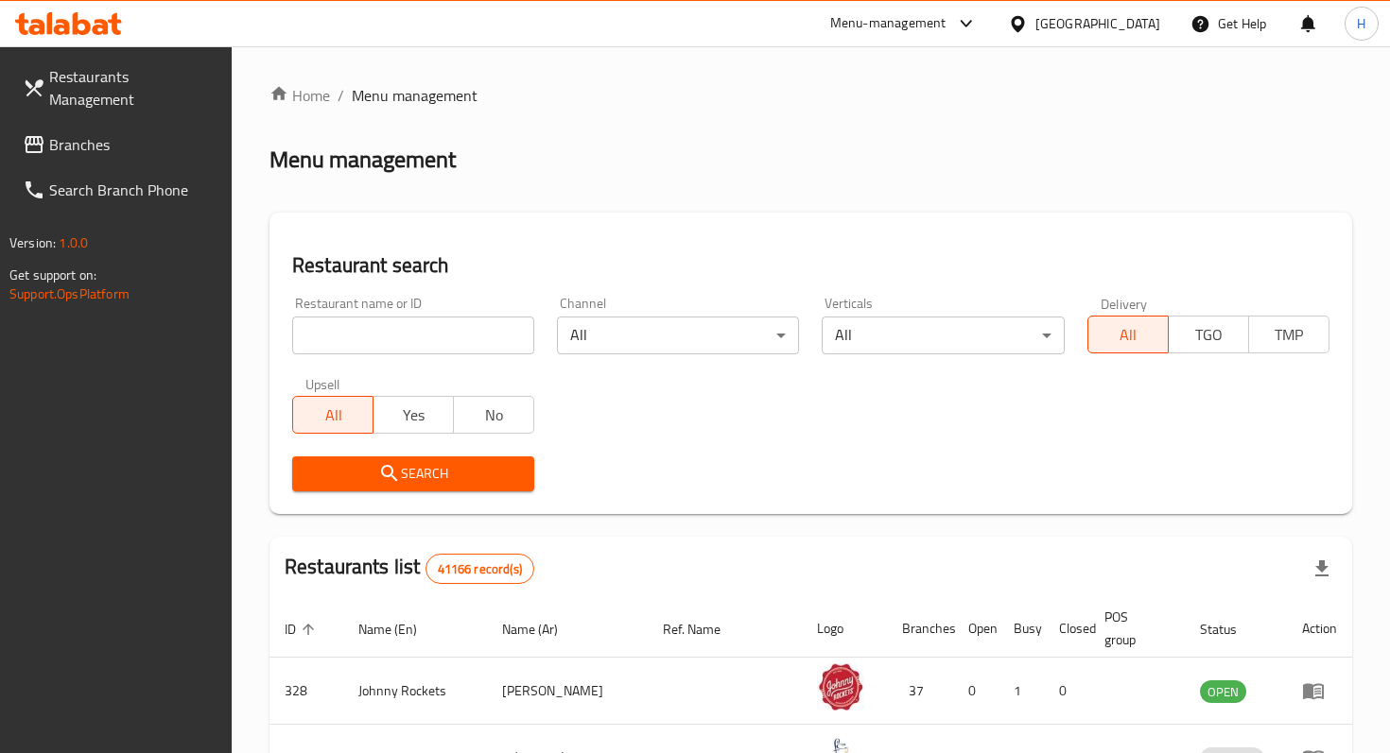
click at [88, 133] on span "Branches" at bounding box center [132, 144] width 167 height 23
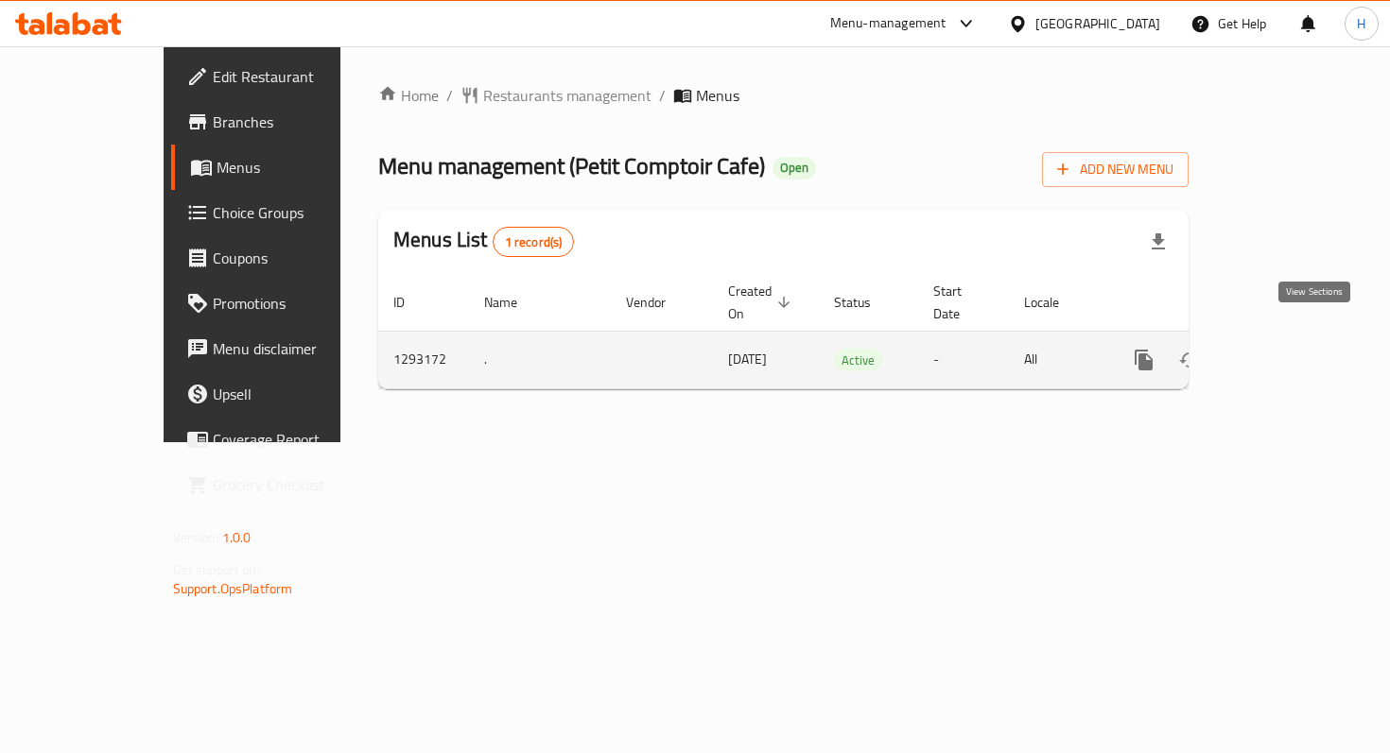
click at [1291, 349] on icon "enhanced table" at bounding box center [1280, 360] width 23 height 23
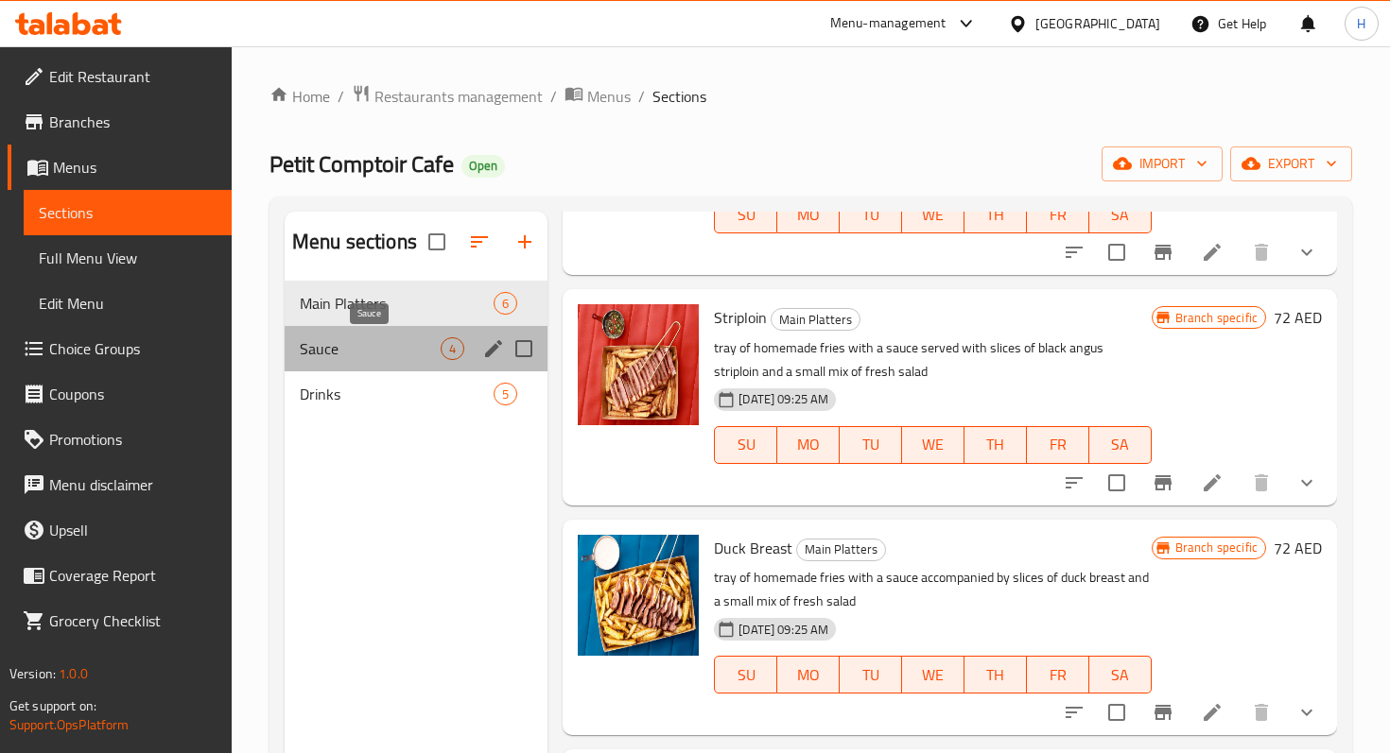
click at [355, 351] on span "Sauce" at bounding box center [370, 348] width 141 height 23
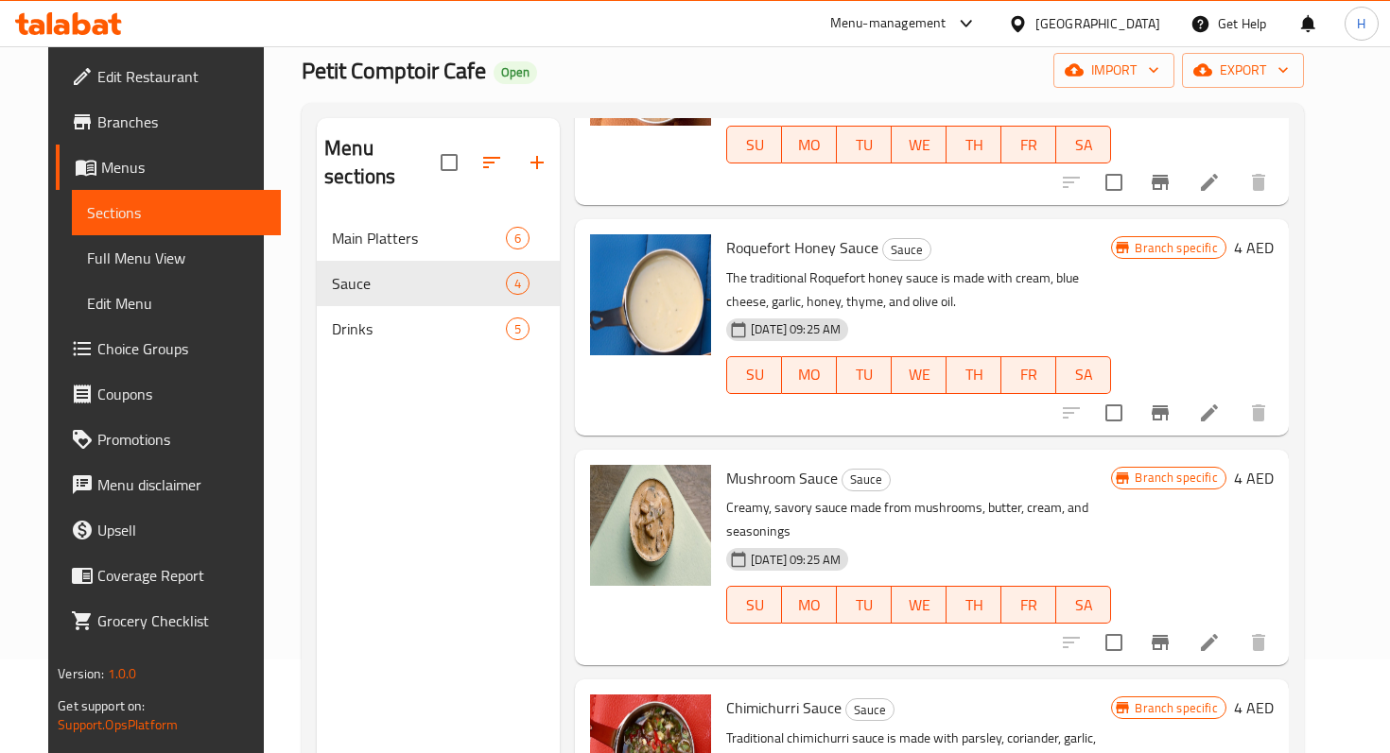
scroll to position [265, 0]
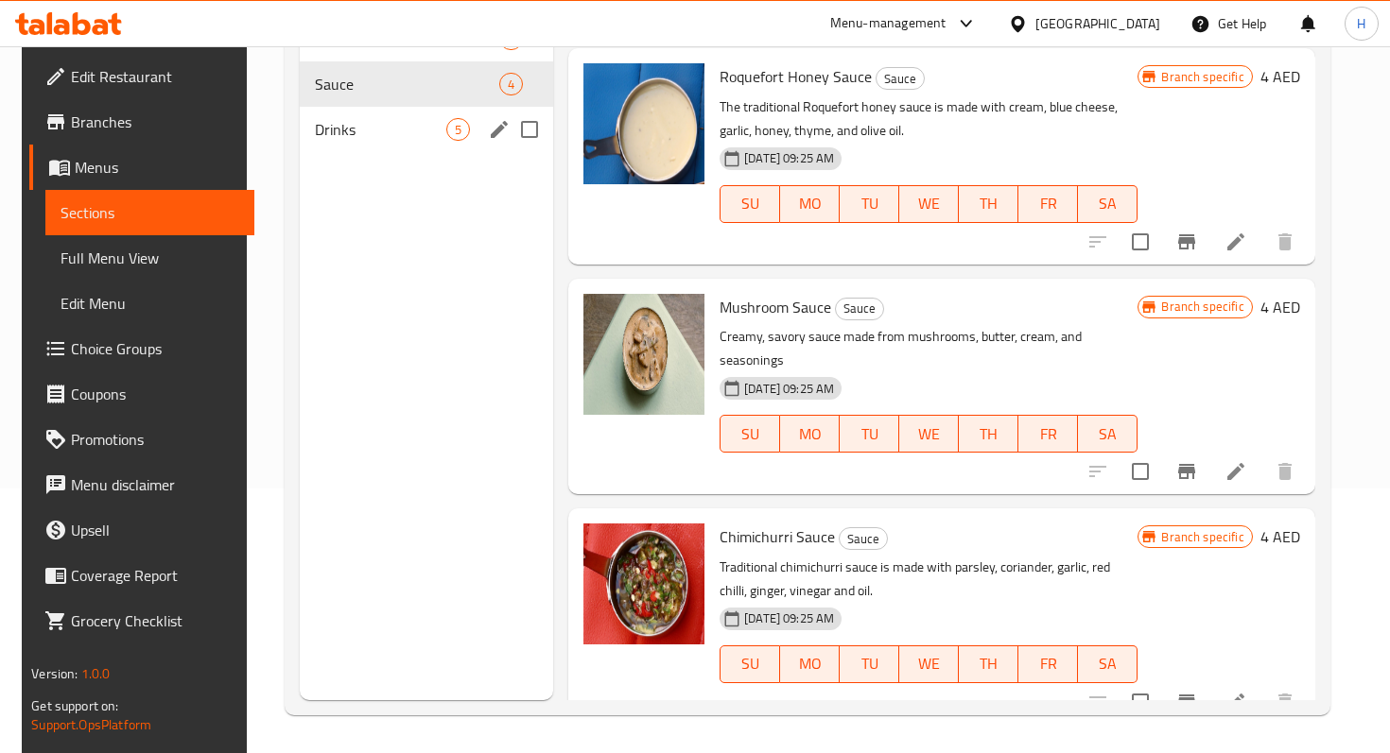
click at [369, 136] on span "Drinks" at bounding box center [380, 129] width 131 height 23
